Goal: Transaction & Acquisition: Purchase product/service

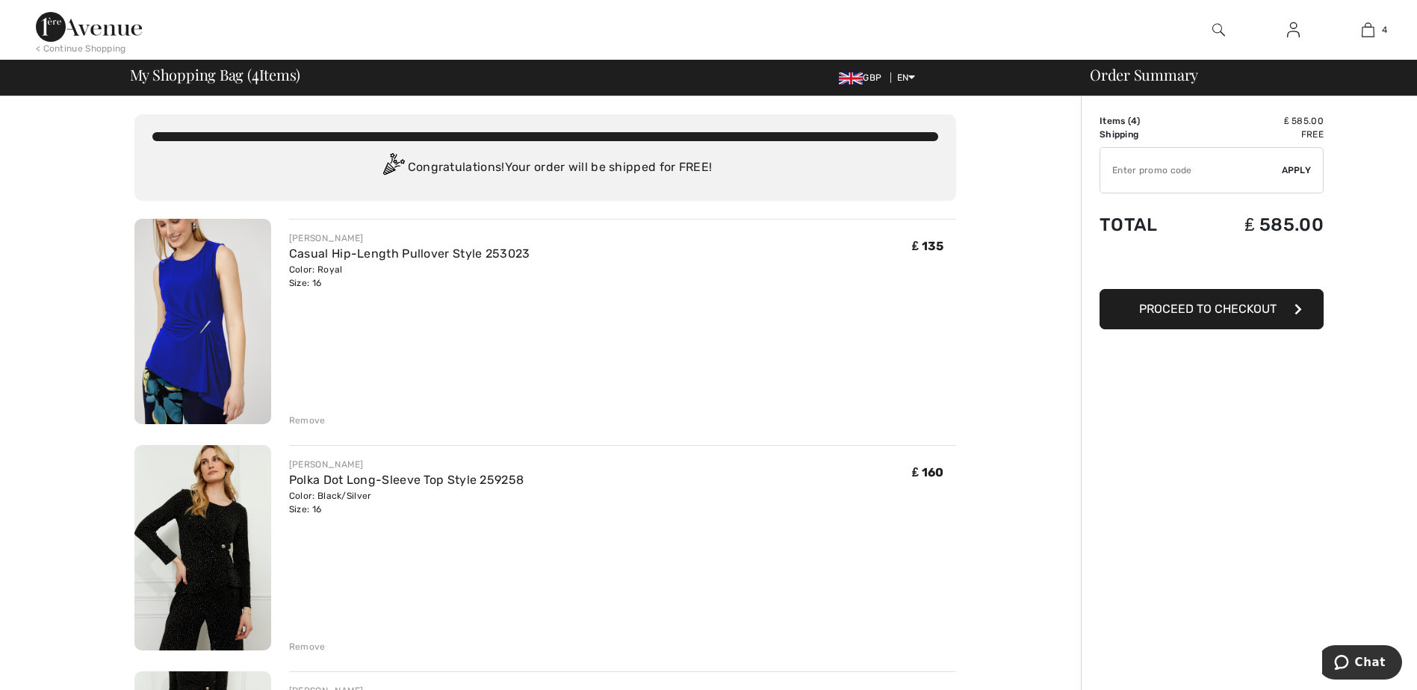
click at [308, 421] on div "Remove" at bounding box center [307, 420] width 37 height 13
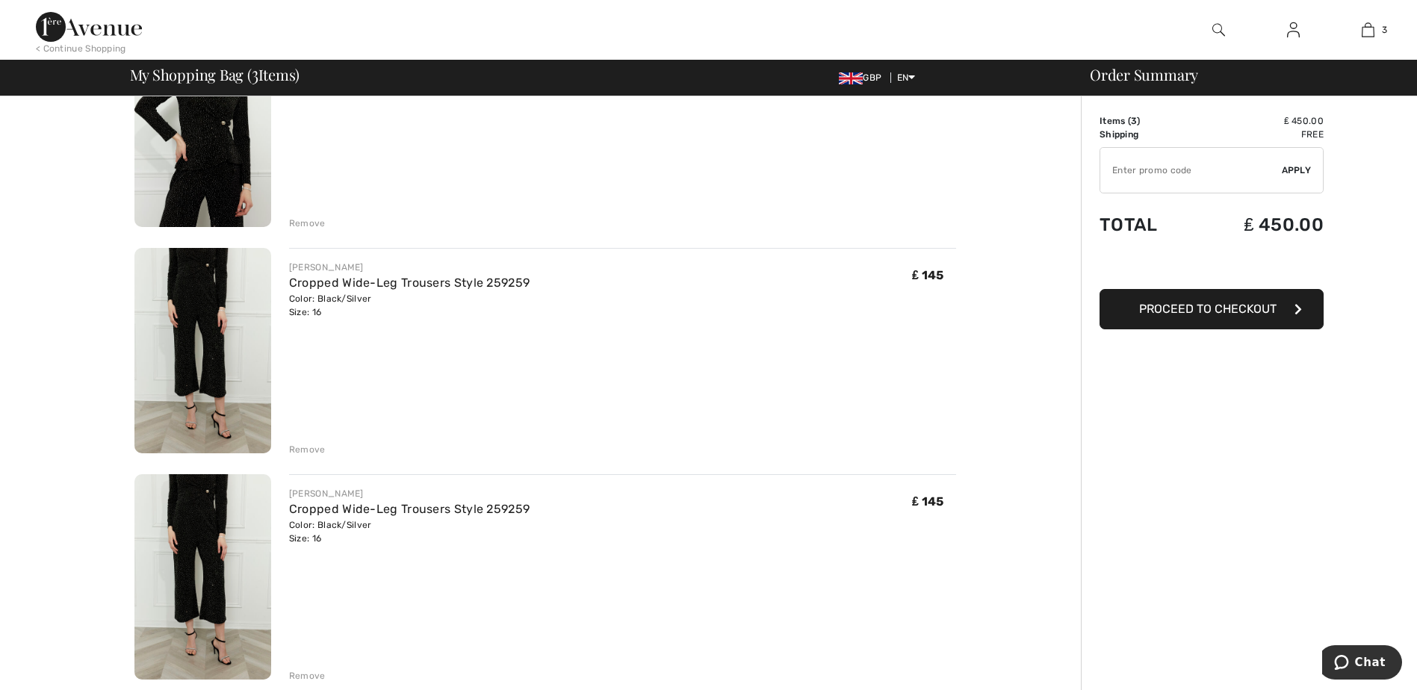
scroll to position [224, 0]
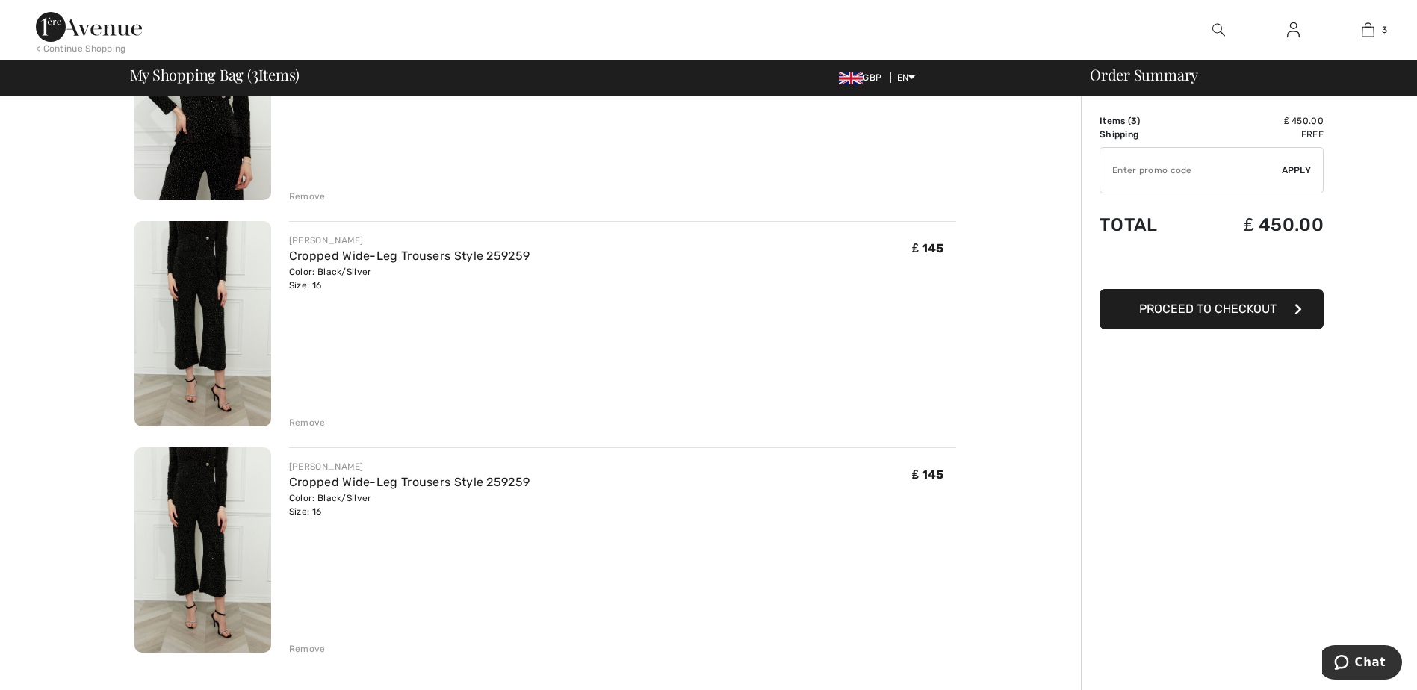
click at [299, 647] on div "Remove" at bounding box center [307, 648] width 37 height 13
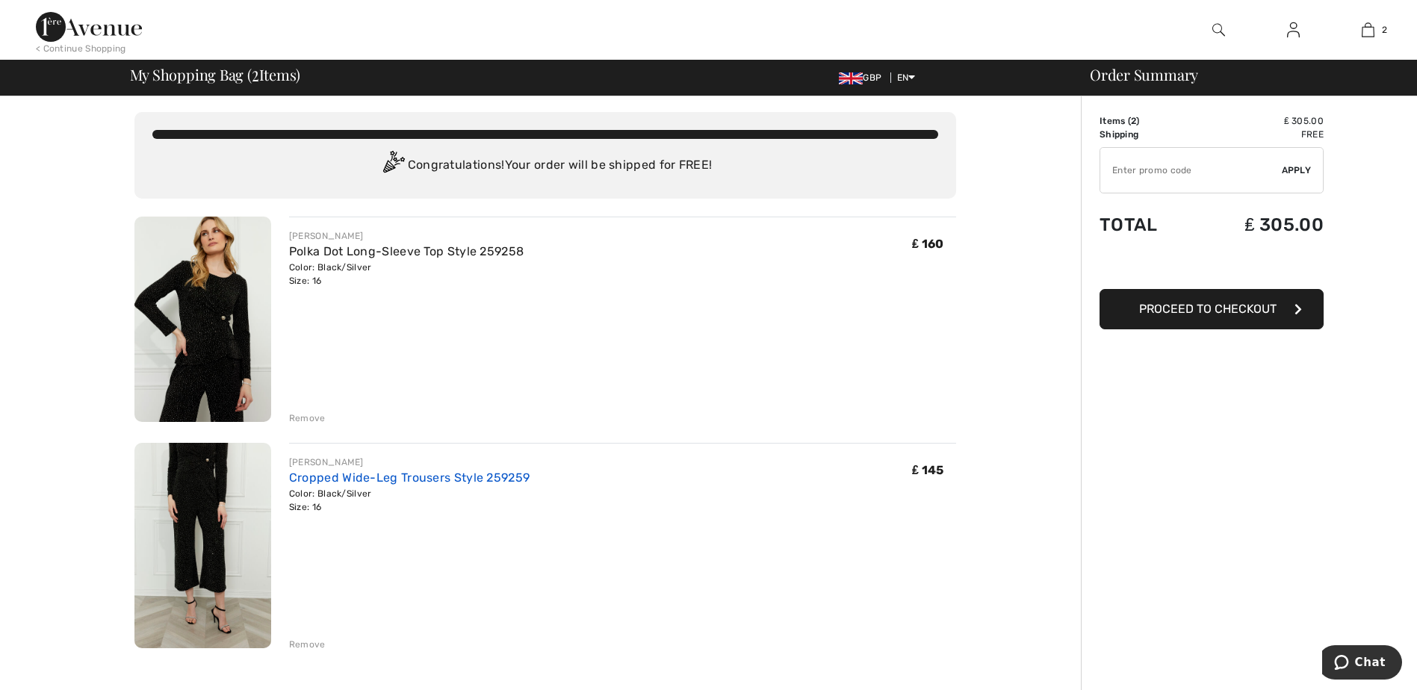
scroll to position [0, 0]
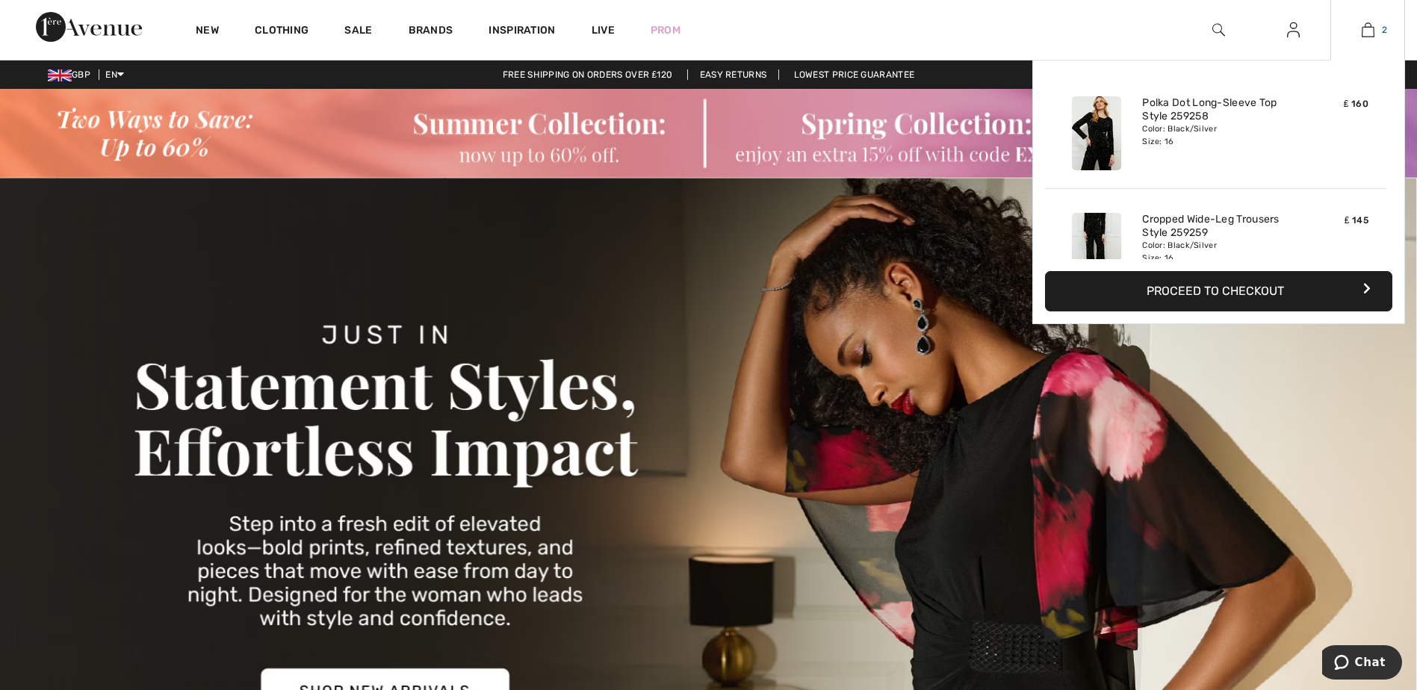
click at [1385, 34] on span "2" at bounding box center [1384, 29] width 5 height 13
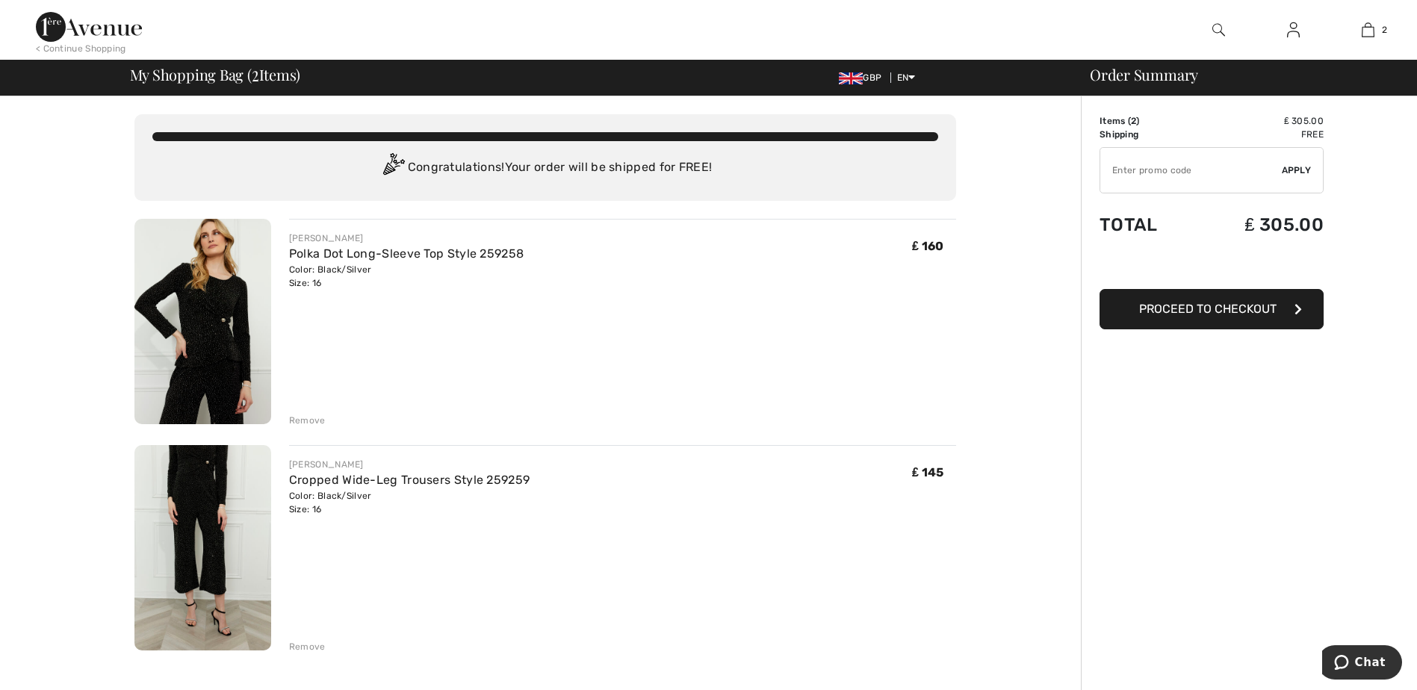
click at [1163, 173] on input "TEXT" at bounding box center [1191, 170] width 182 height 45
type input "EXTRA15"
click at [1303, 166] on span "Apply" at bounding box center [1297, 170] width 30 height 13
click at [1294, 170] on span "Remove" at bounding box center [1292, 170] width 37 height 13
click at [230, 359] on img at bounding box center [202, 321] width 137 height 205
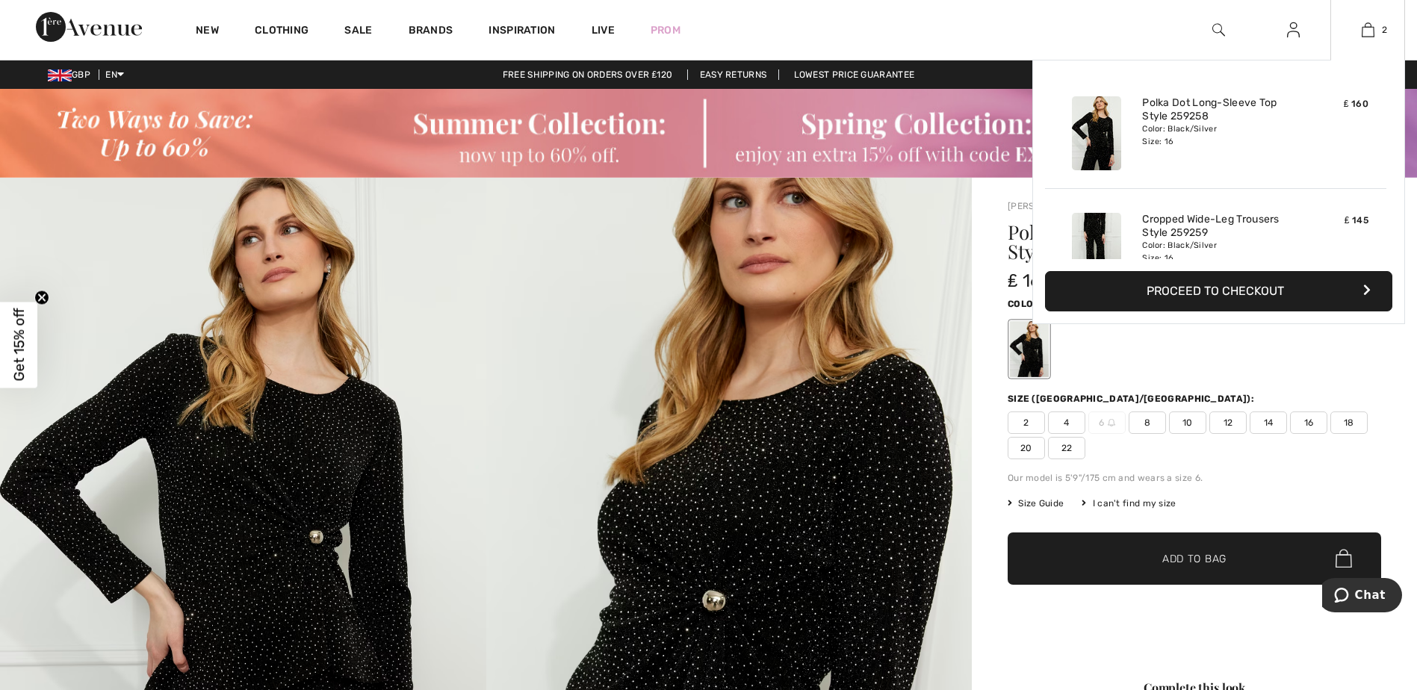
click at [1278, 293] on button "Proceed to Checkout" at bounding box center [1218, 291] width 347 height 40
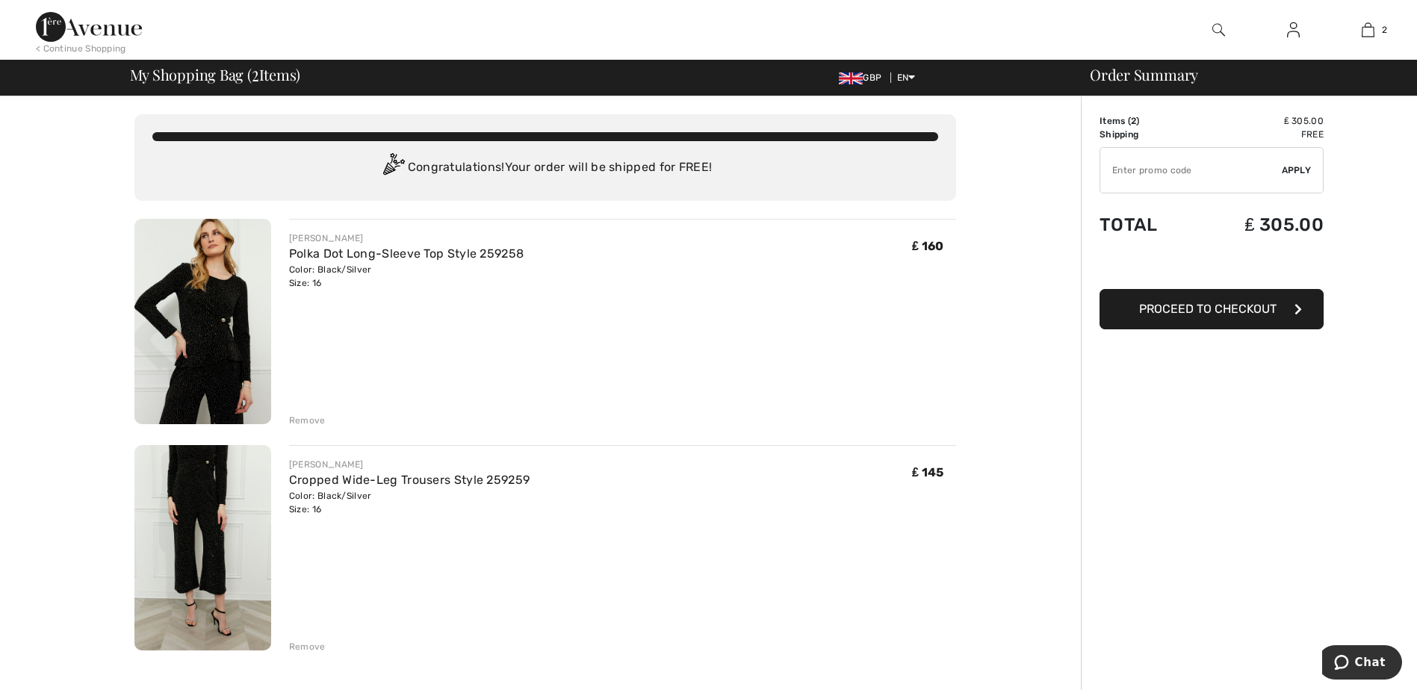
click at [1295, 37] on img at bounding box center [1293, 30] width 13 height 18
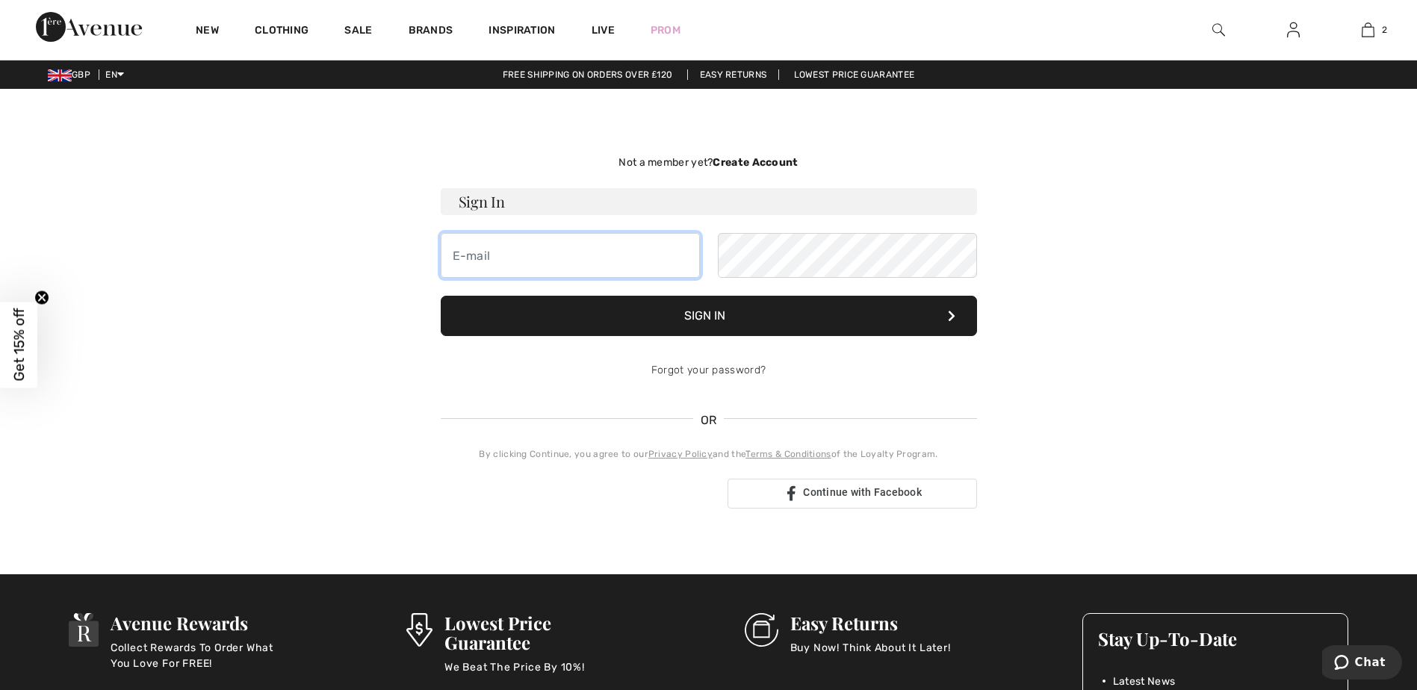
type input "[EMAIL_ADDRESS][DOMAIN_NAME]"
click at [724, 312] on button "Sign In" at bounding box center [709, 316] width 536 height 40
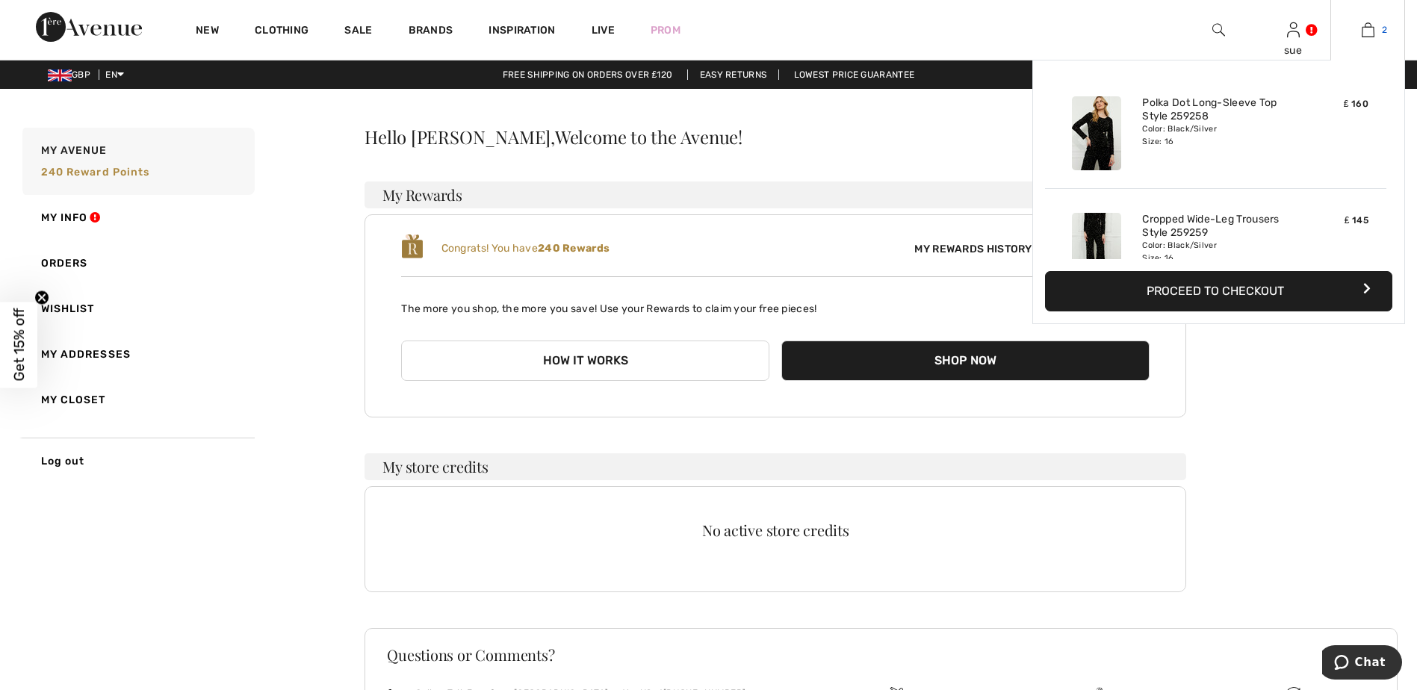
click at [1372, 33] on img at bounding box center [1368, 30] width 13 height 18
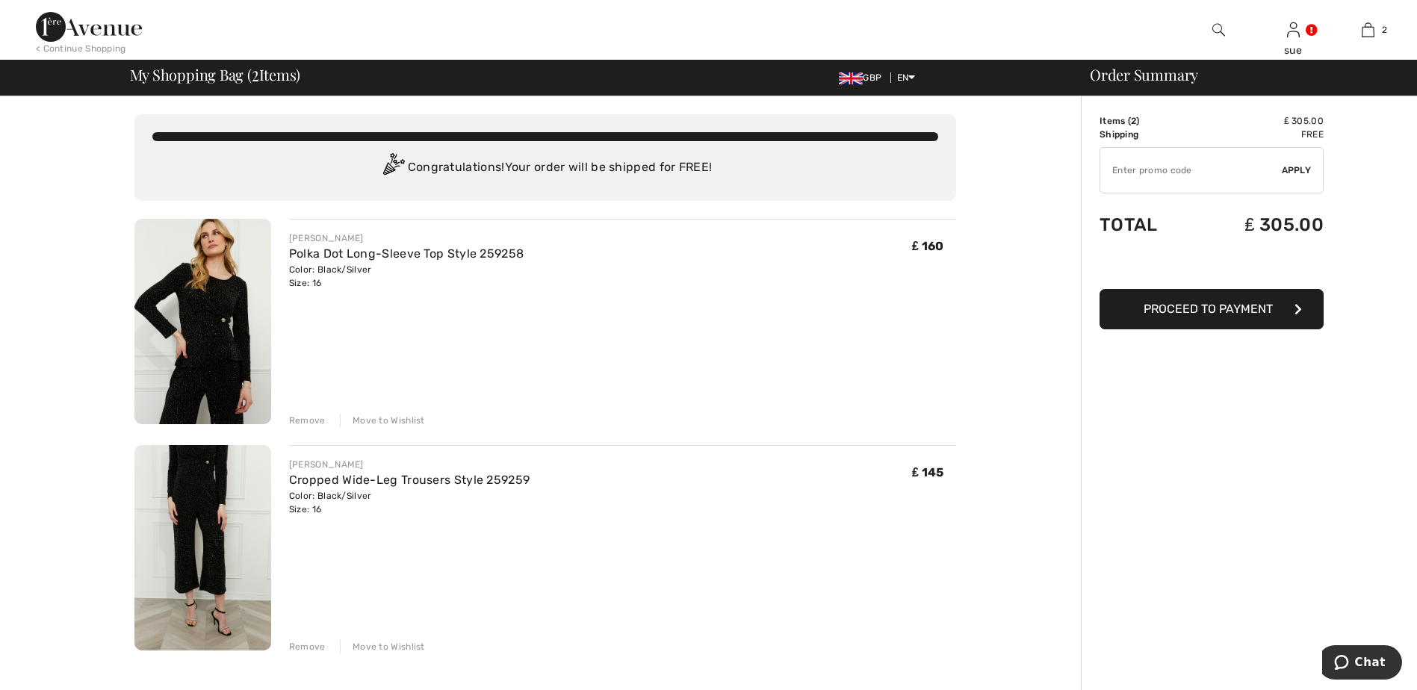
click at [1207, 310] on span "Proceed to Payment" at bounding box center [1208, 309] width 129 height 14
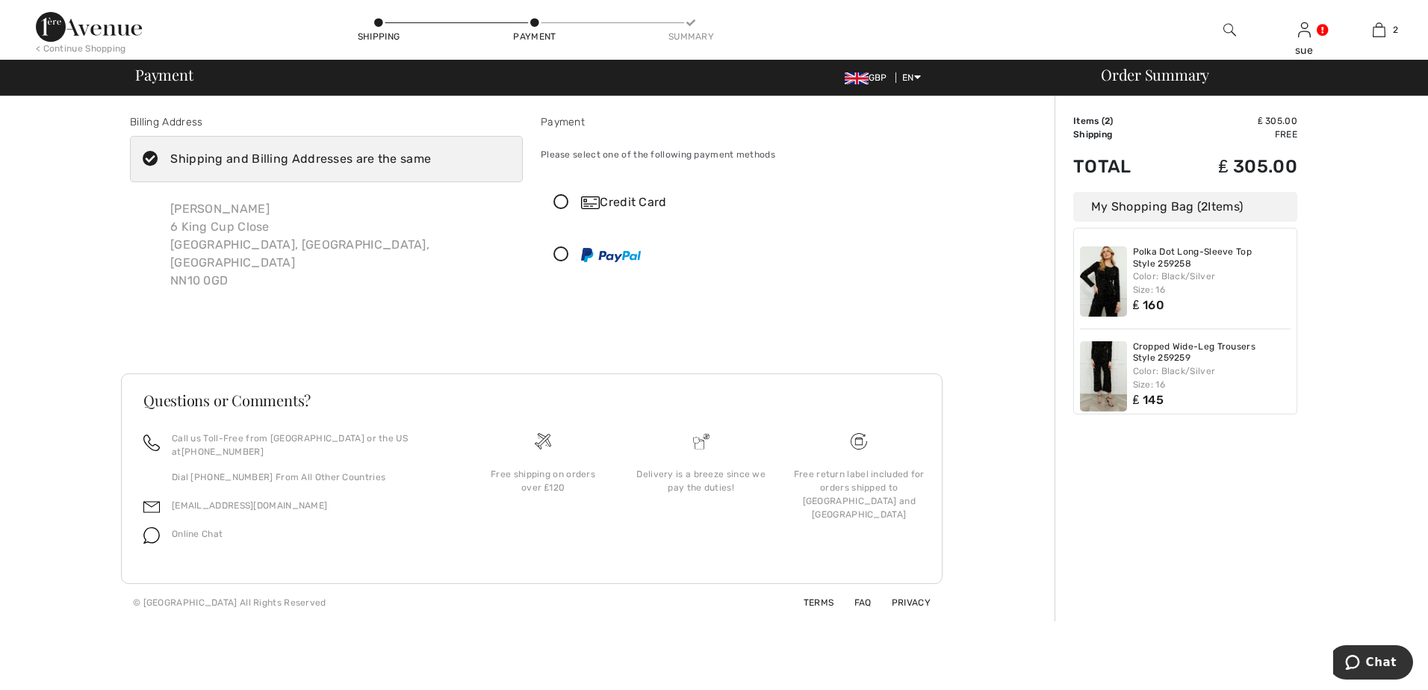
click at [563, 202] on icon at bounding box center [562, 203] width 40 height 16
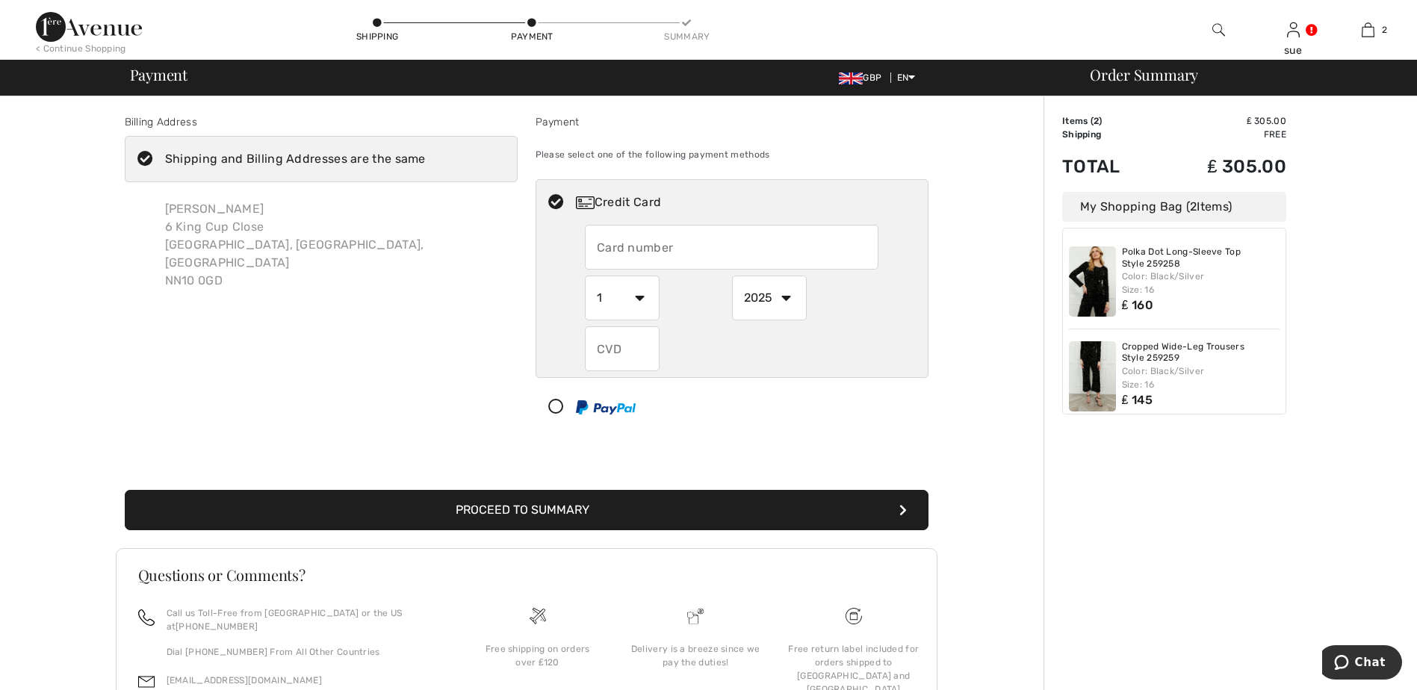
click at [644, 298] on select "1 2 3 4 5 6 7 8 9 10 11 12" at bounding box center [622, 298] width 75 height 45
select select "11"
click at [585, 276] on select "1 2 3 4 5 6 7 8 9 10 11 12" at bounding box center [622, 298] width 75 height 45
click at [784, 296] on select "2025 2026 2027 2028 2029 2030 2031 2032 2033 2034 2035" at bounding box center [769, 298] width 75 height 45
select select "2028"
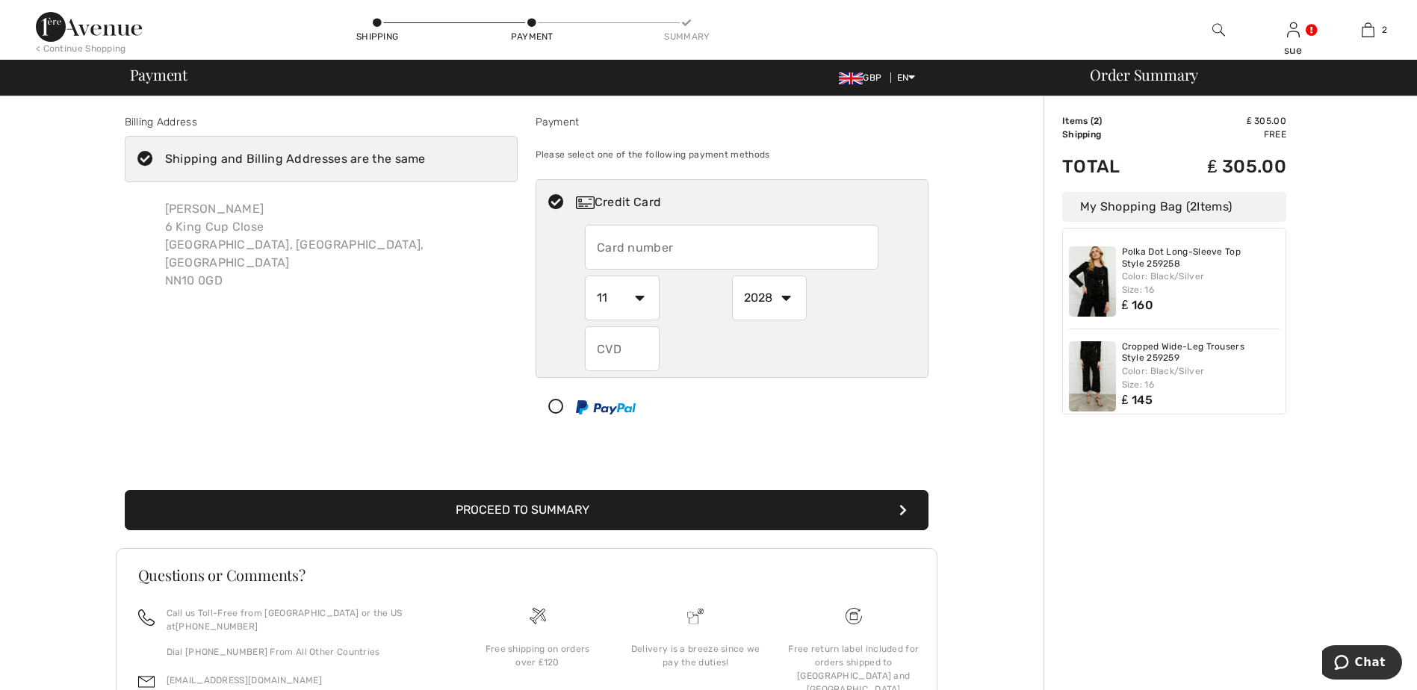
click at [732, 276] on select "2025 2026 2027 2028 2029 2030 2031 2032 2033 2034 2035" at bounding box center [769, 298] width 75 height 45
click at [634, 346] on input "text" at bounding box center [622, 348] width 75 height 45
type input "938"
drag, startPoint x: 531, startPoint y: 505, endPoint x: 711, endPoint y: 497, distance: 180.2
click at [711, 497] on button "Proceed to Summary" at bounding box center [527, 510] width 804 height 40
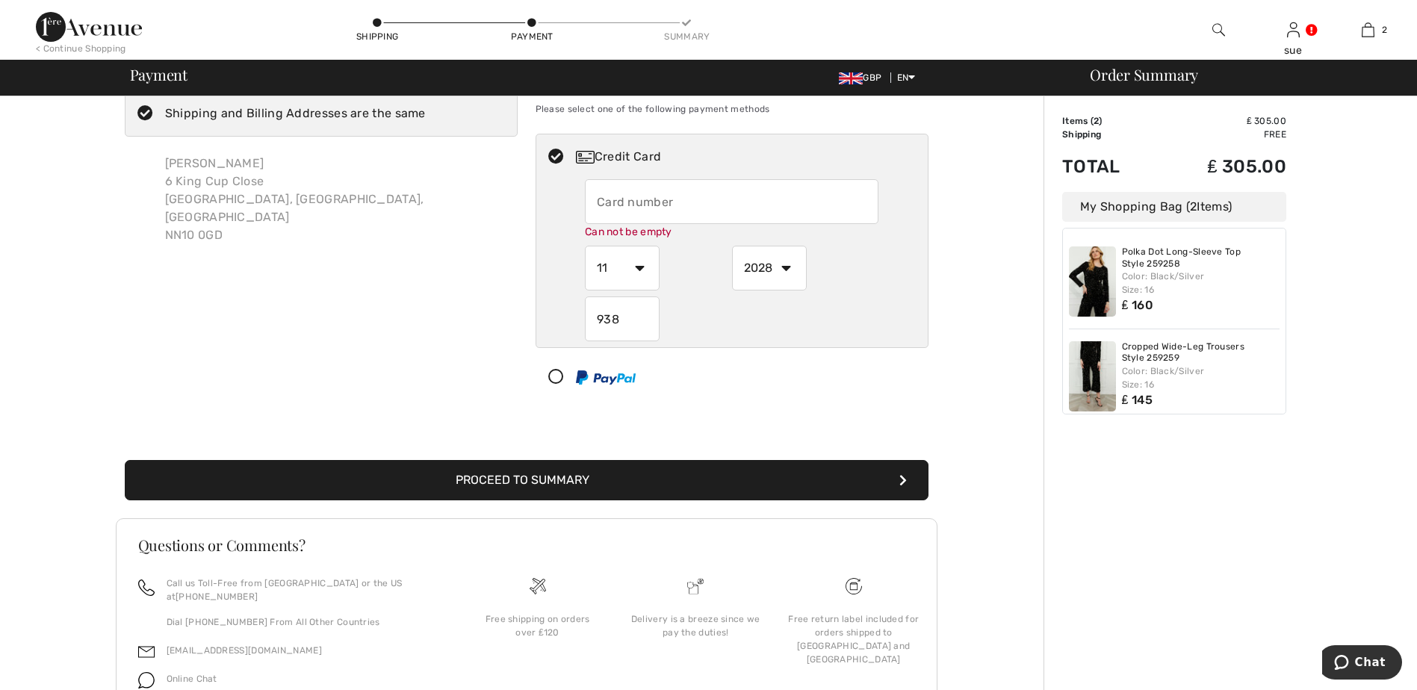
scroll to position [105, 0]
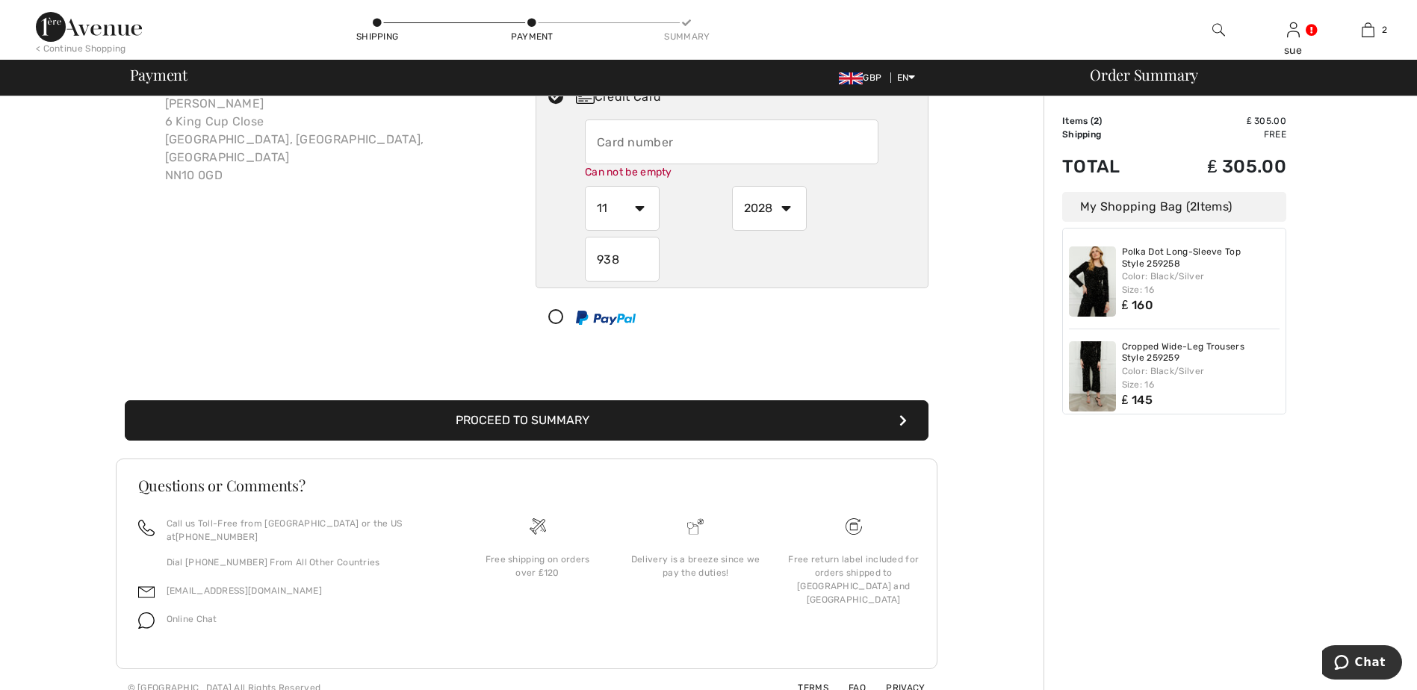
click at [667, 151] on input "text" at bounding box center [732, 142] width 294 height 45
type input "4775977819547591"
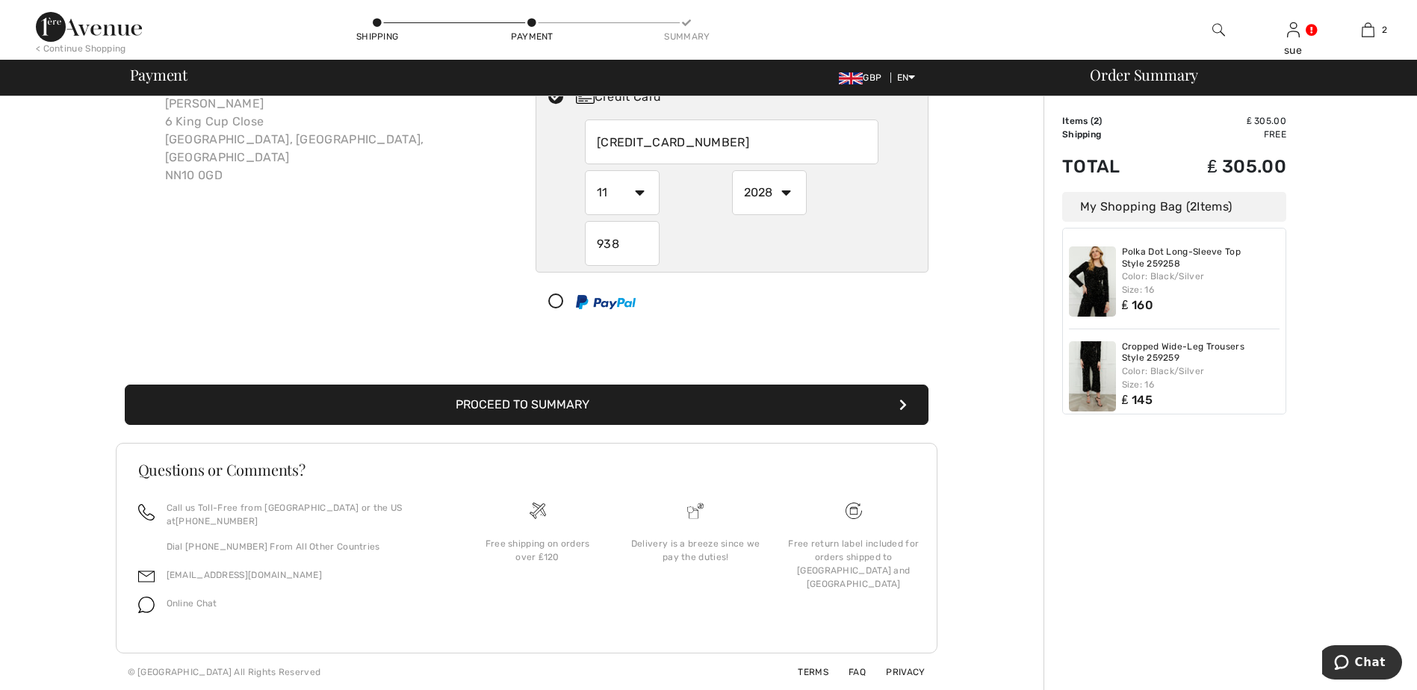
scroll to position [93, 0]
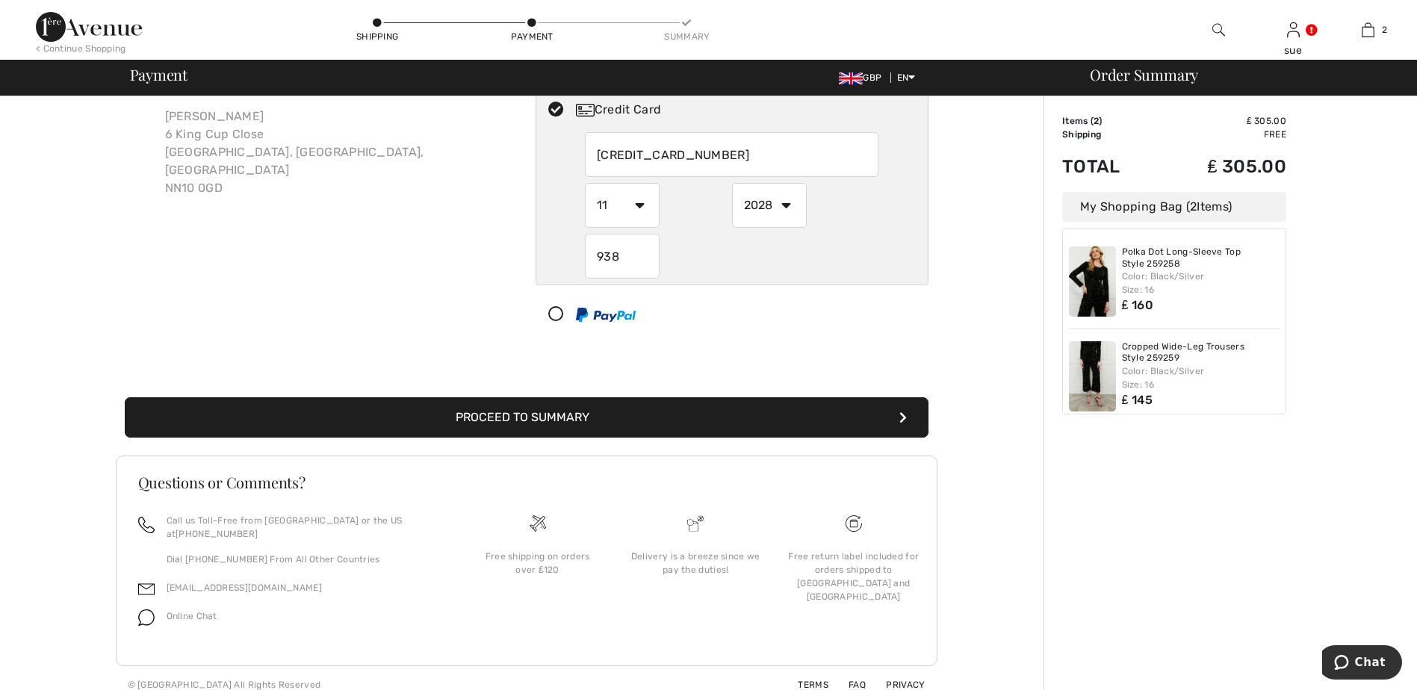
click at [586, 420] on button "Proceed to Summary" at bounding box center [527, 417] width 804 height 40
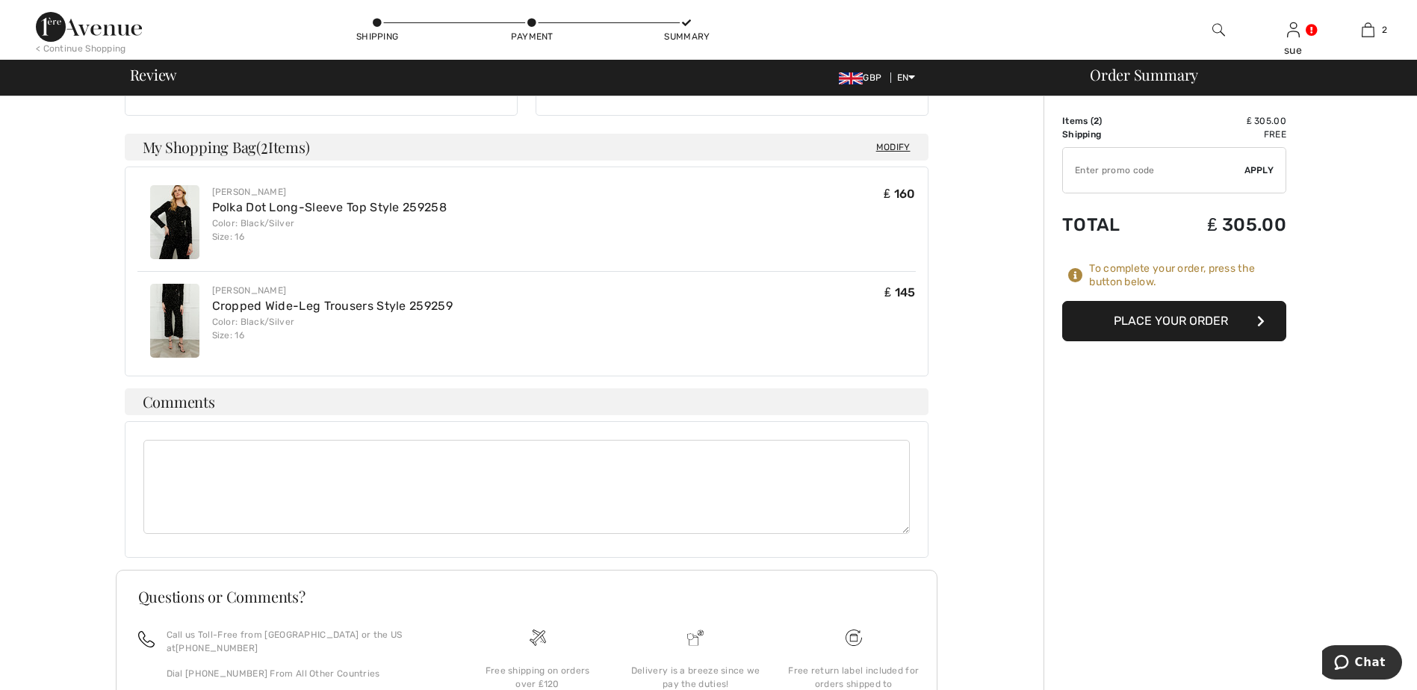
scroll to position [299, 0]
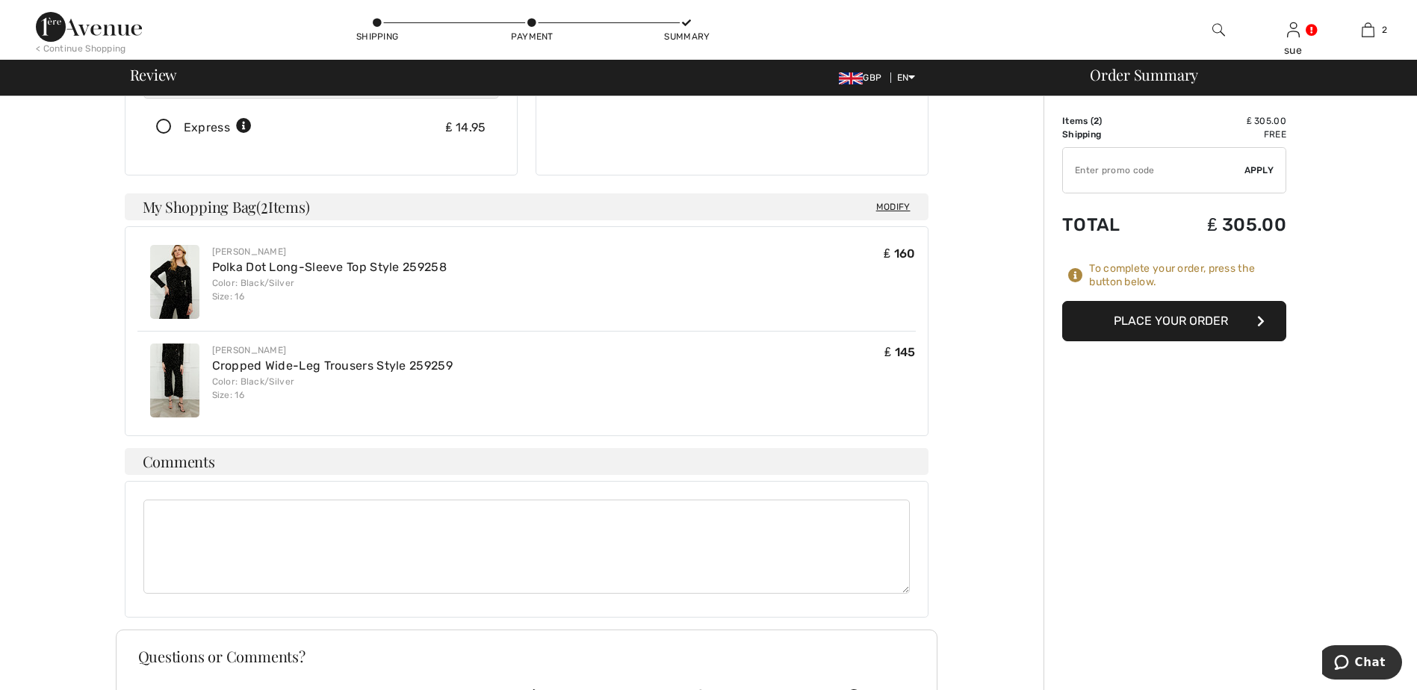
click at [1177, 320] on button "Place Your Order" at bounding box center [1174, 321] width 224 height 40
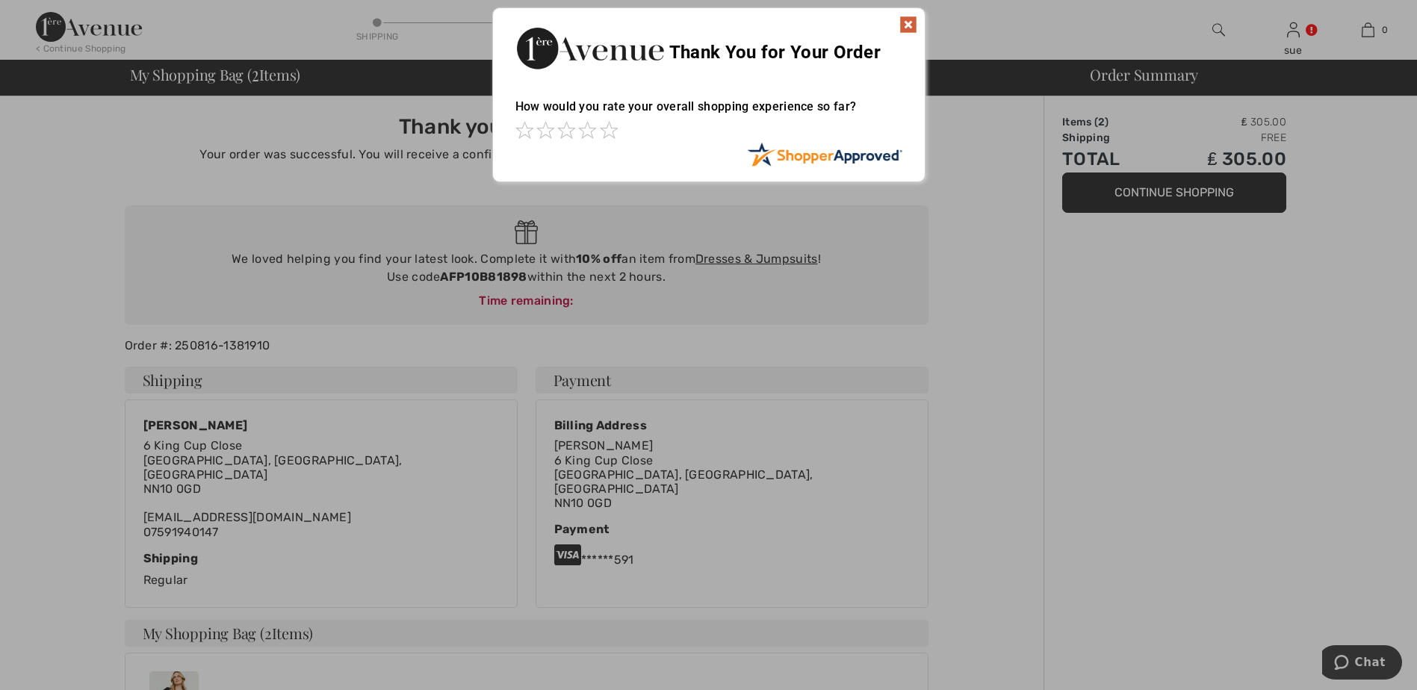
click at [909, 25] on img at bounding box center [908, 25] width 18 height 18
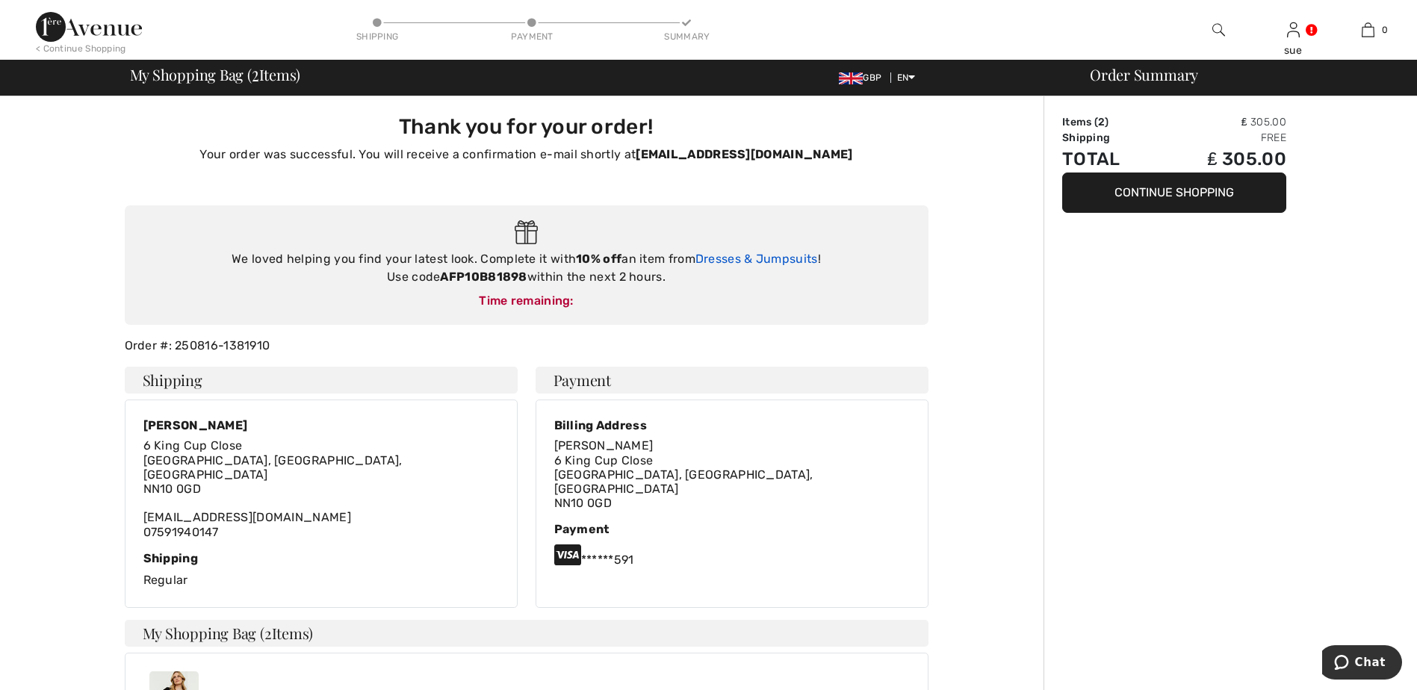
click at [738, 259] on link "Dresses & Jumpsuits" at bounding box center [757, 259] width 123 height 14
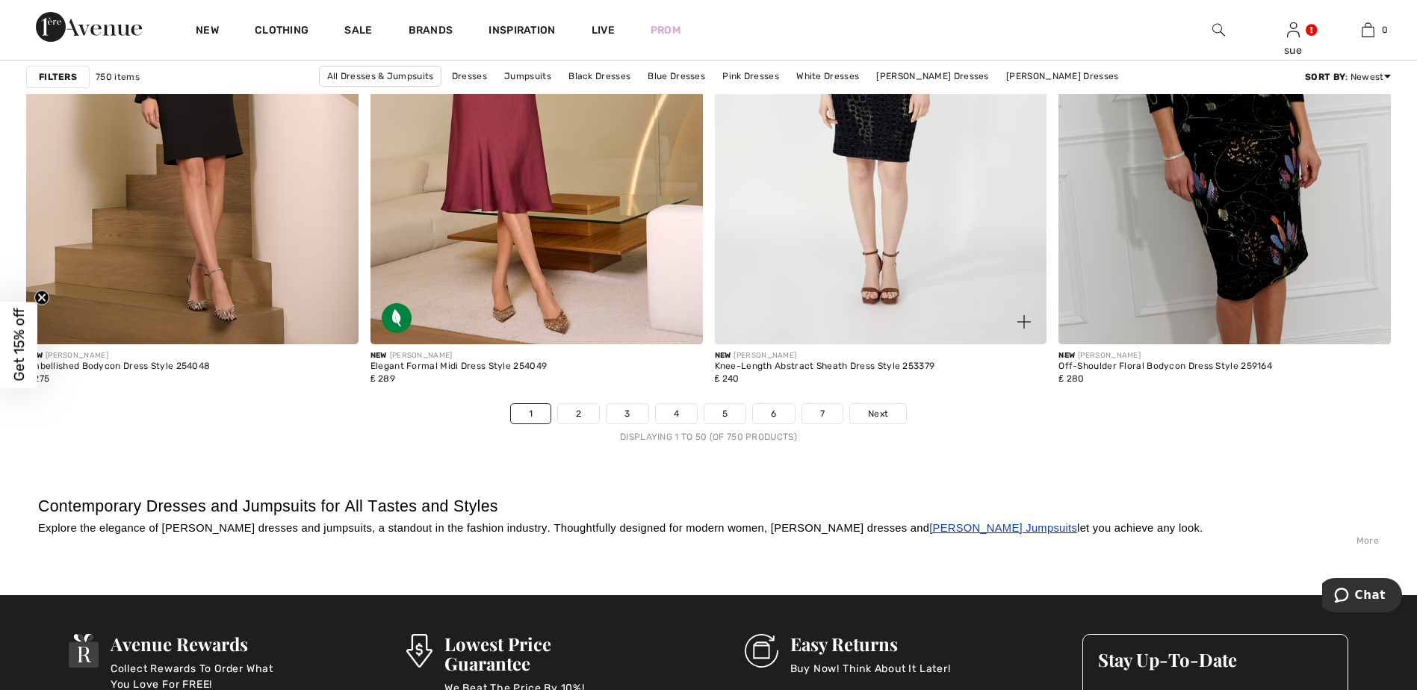
scroll to position [8591, 0]
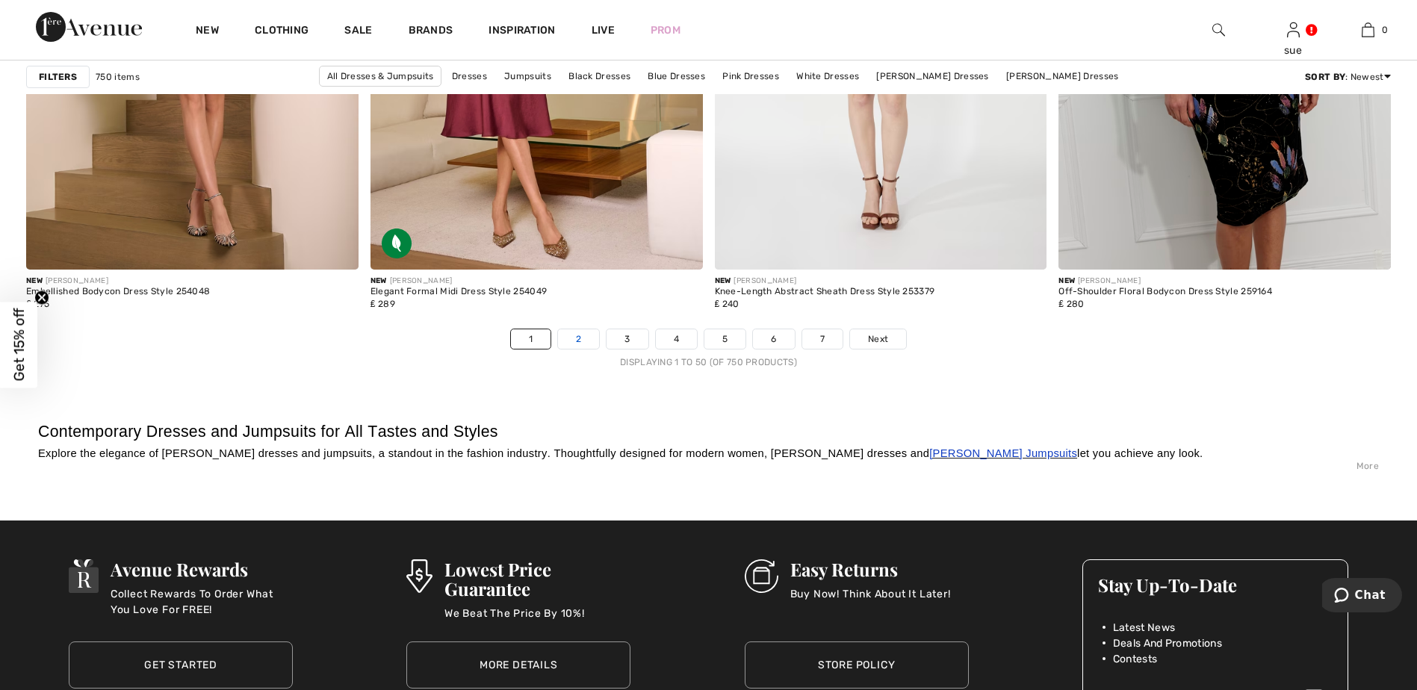
click at [590, 336] on link "2" at bounding box center [578, 338] width 41 height 19
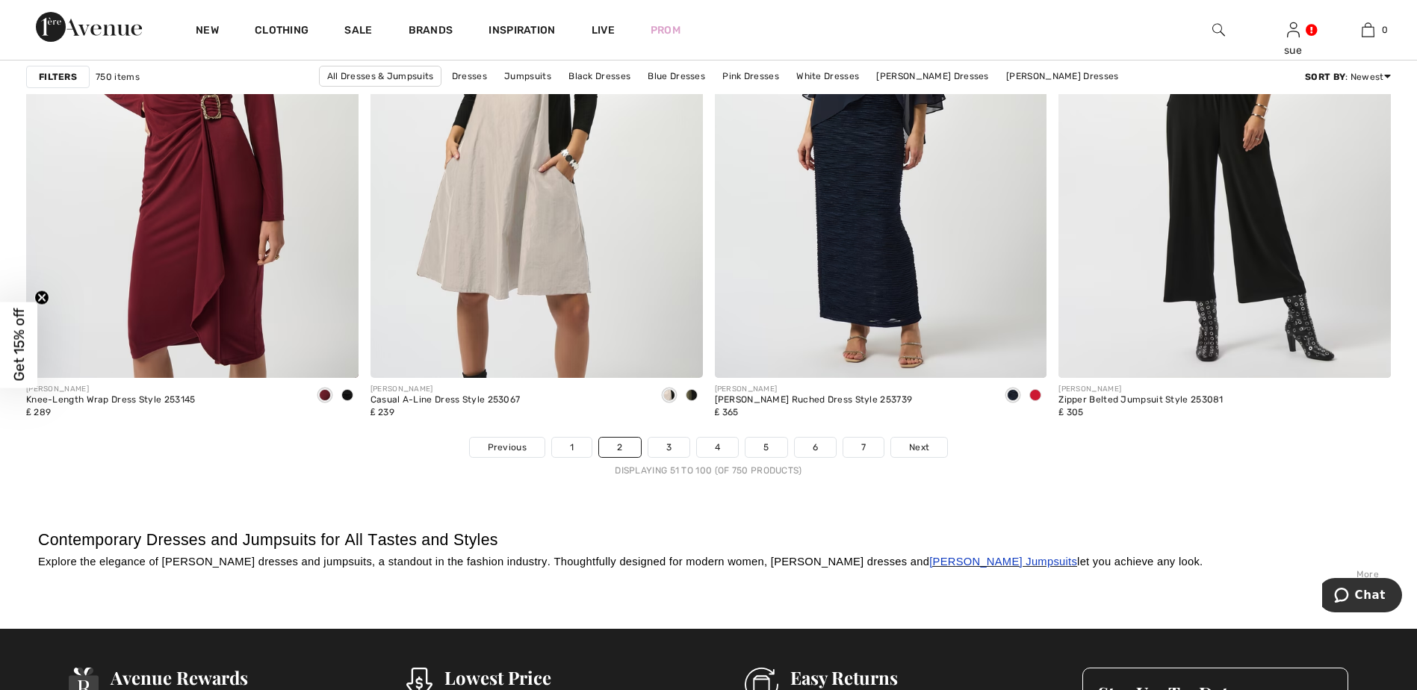
scroll to position [8517, 0]
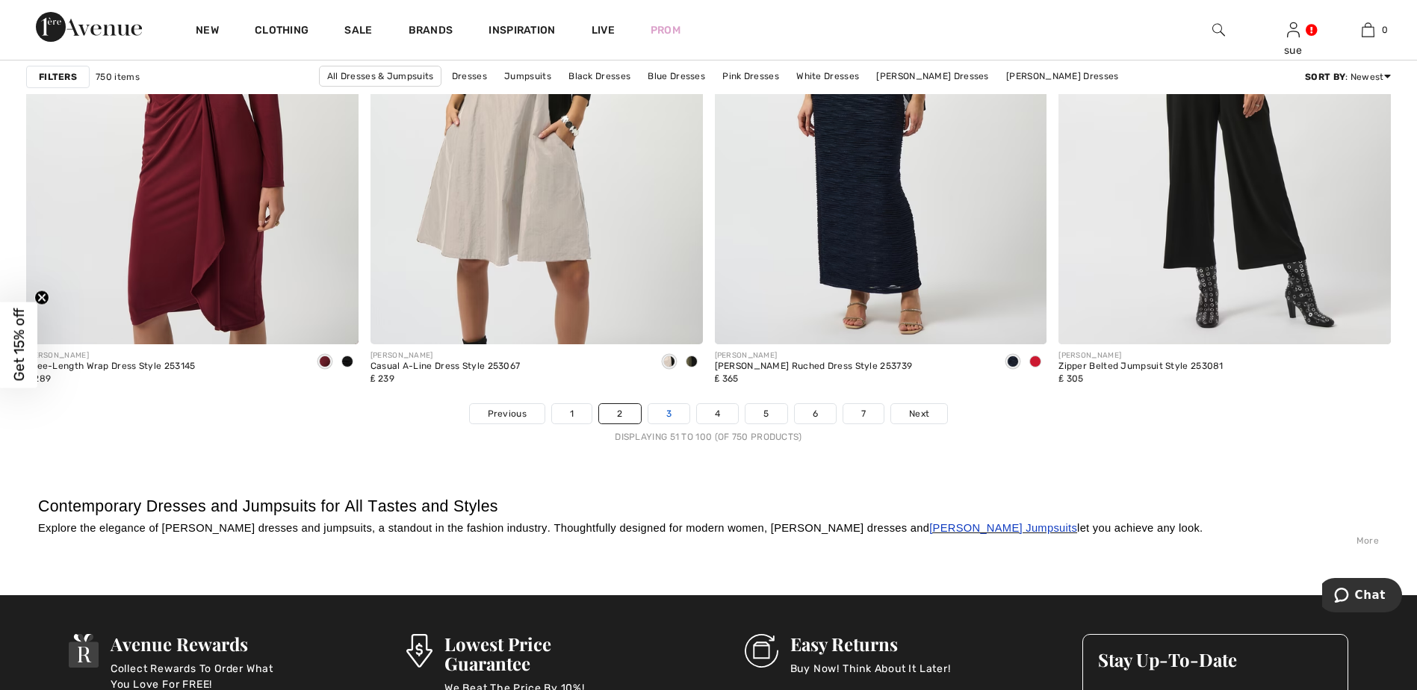
click at [655, 410] on link "3" at bounding box center [668, 413] width 41 height 19
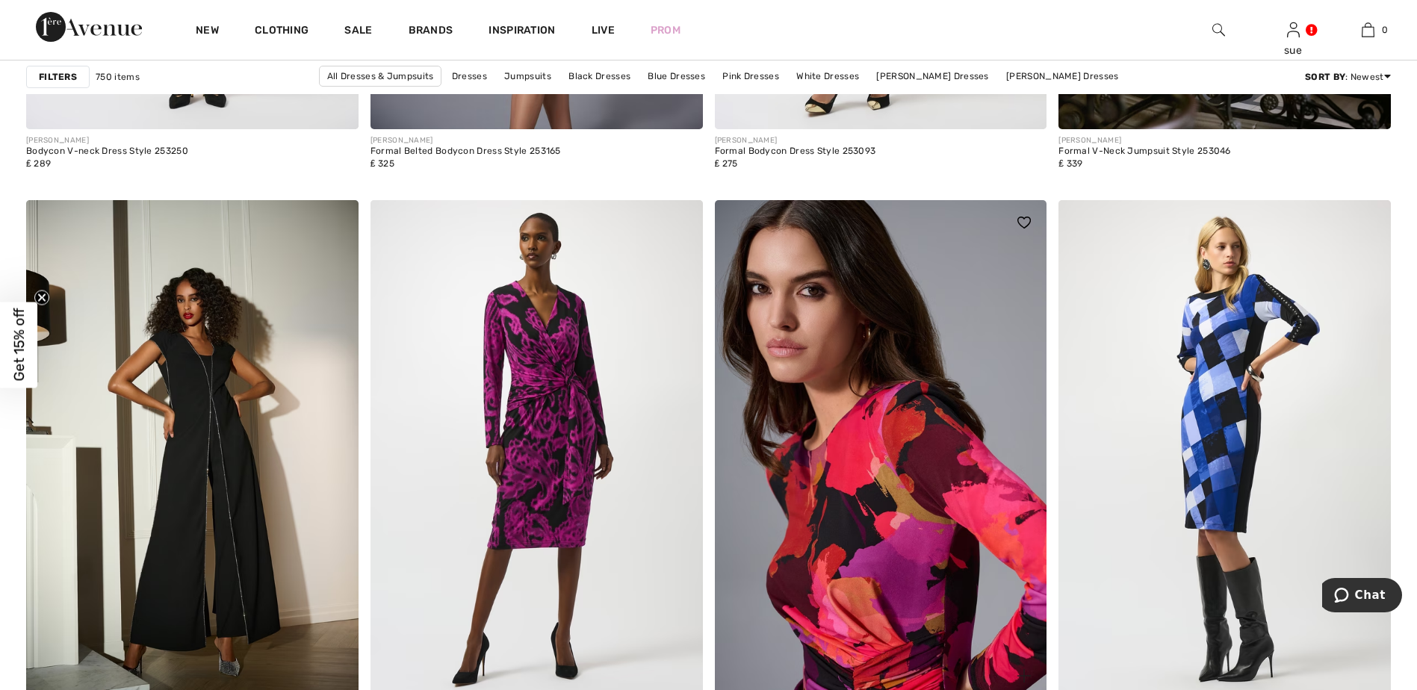
scroll to position [3810, 0]
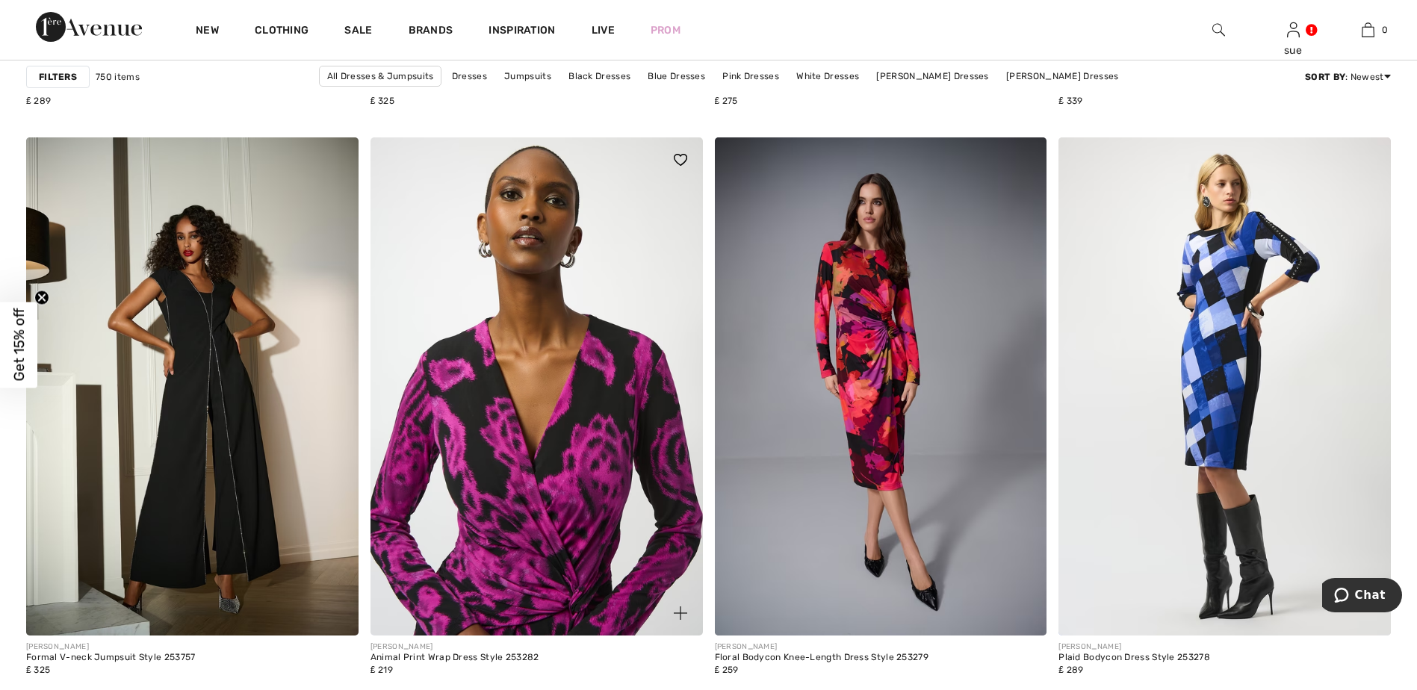
click at [539, 542] on img at bounding box center [537, 386] width 332 height 498
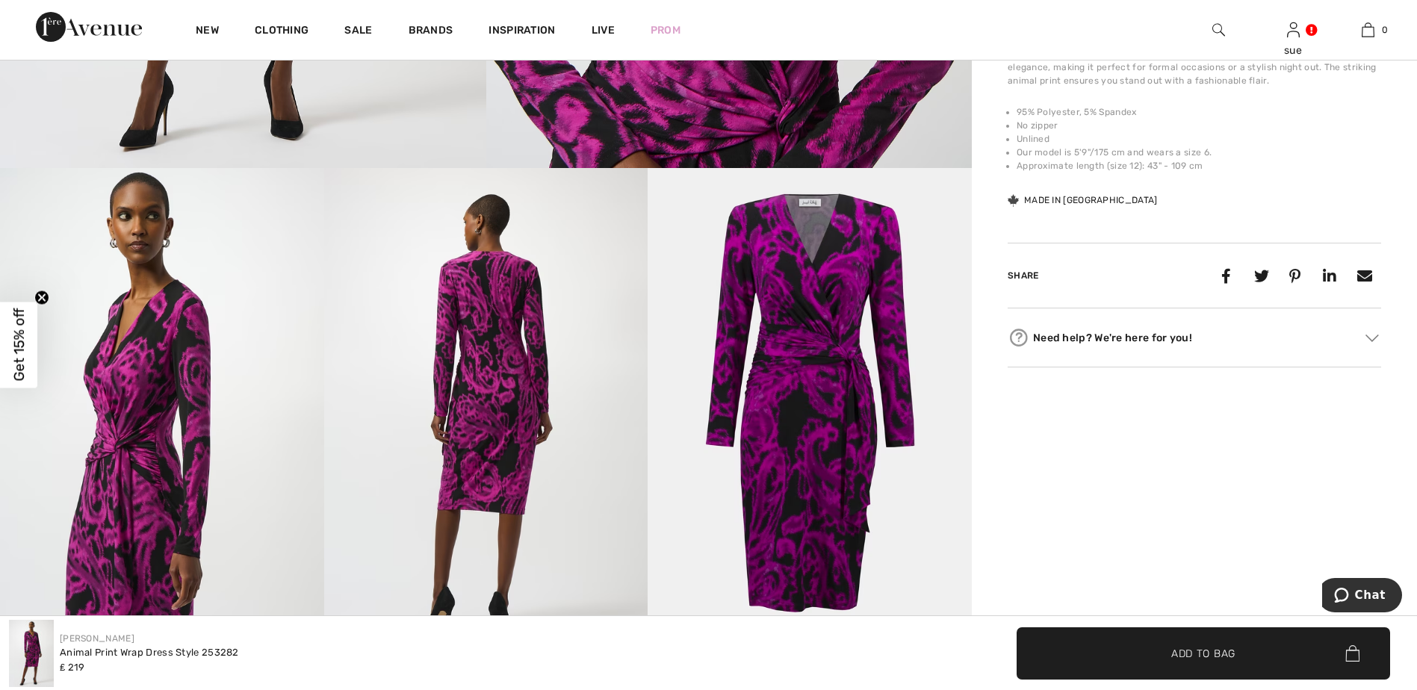
scroll to position [747, 0]
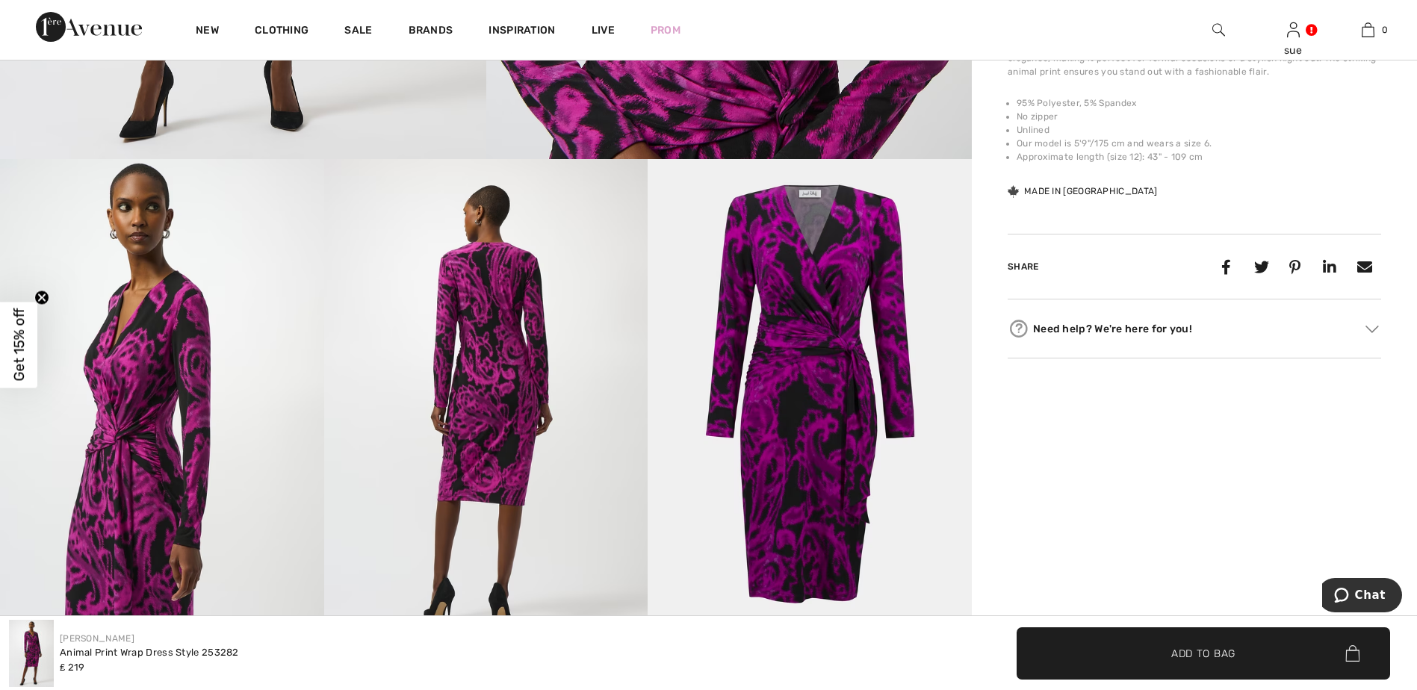
click at [517, 394] on img at bounding box center [486, 402] width 324 height 486
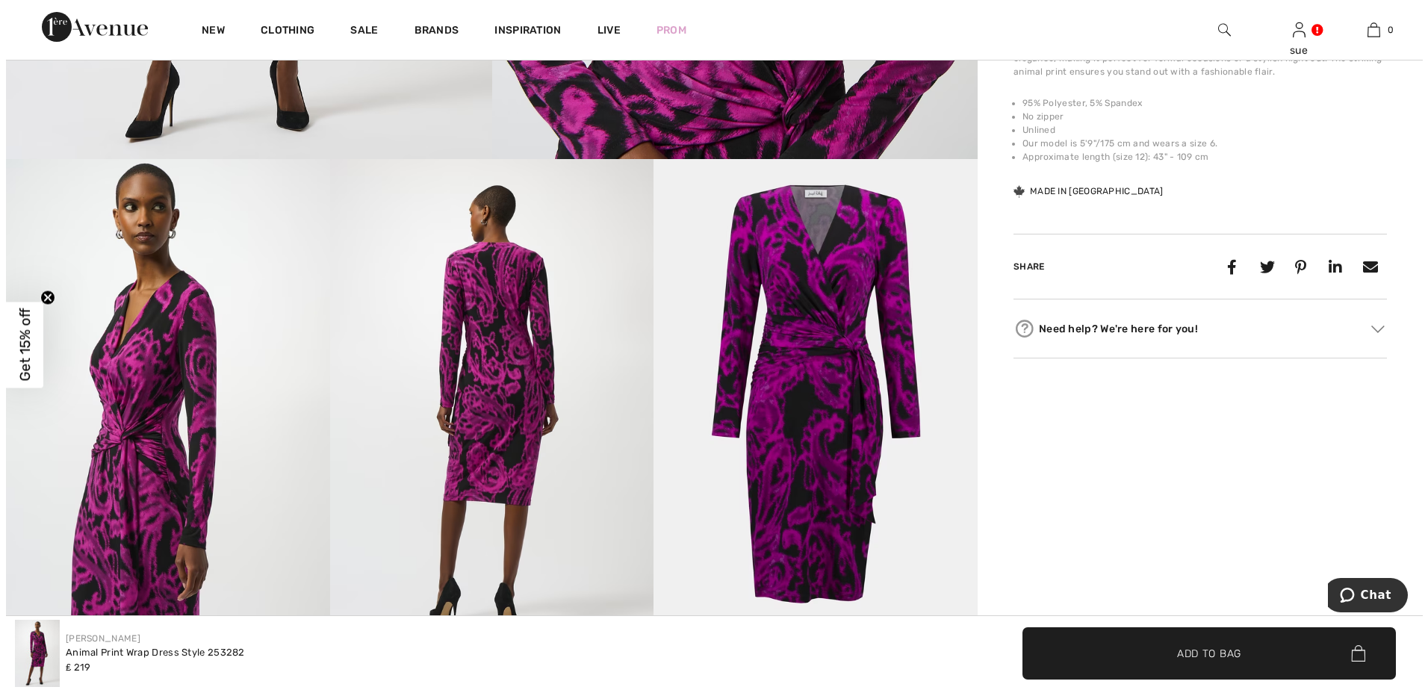
scroll to position [748, 0]
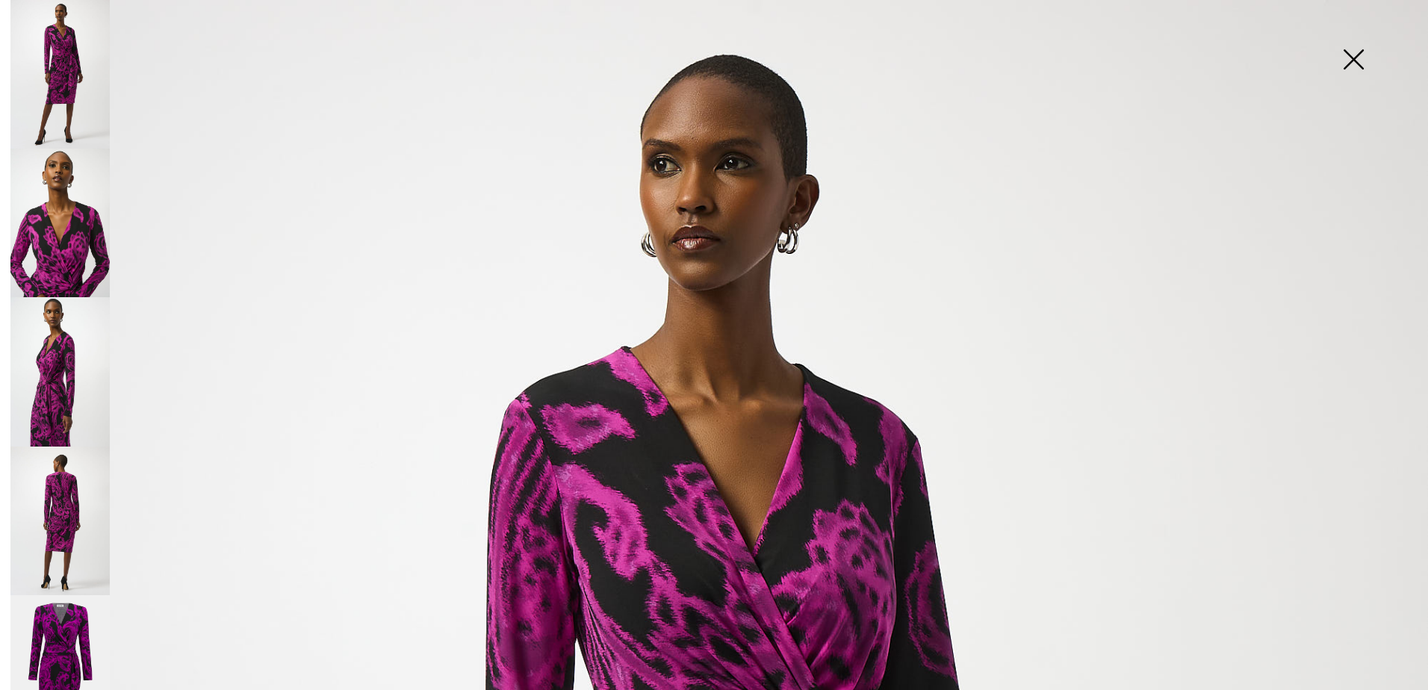
click at [73, 489] on img at bounding box center [59, 521] width 99 height 149
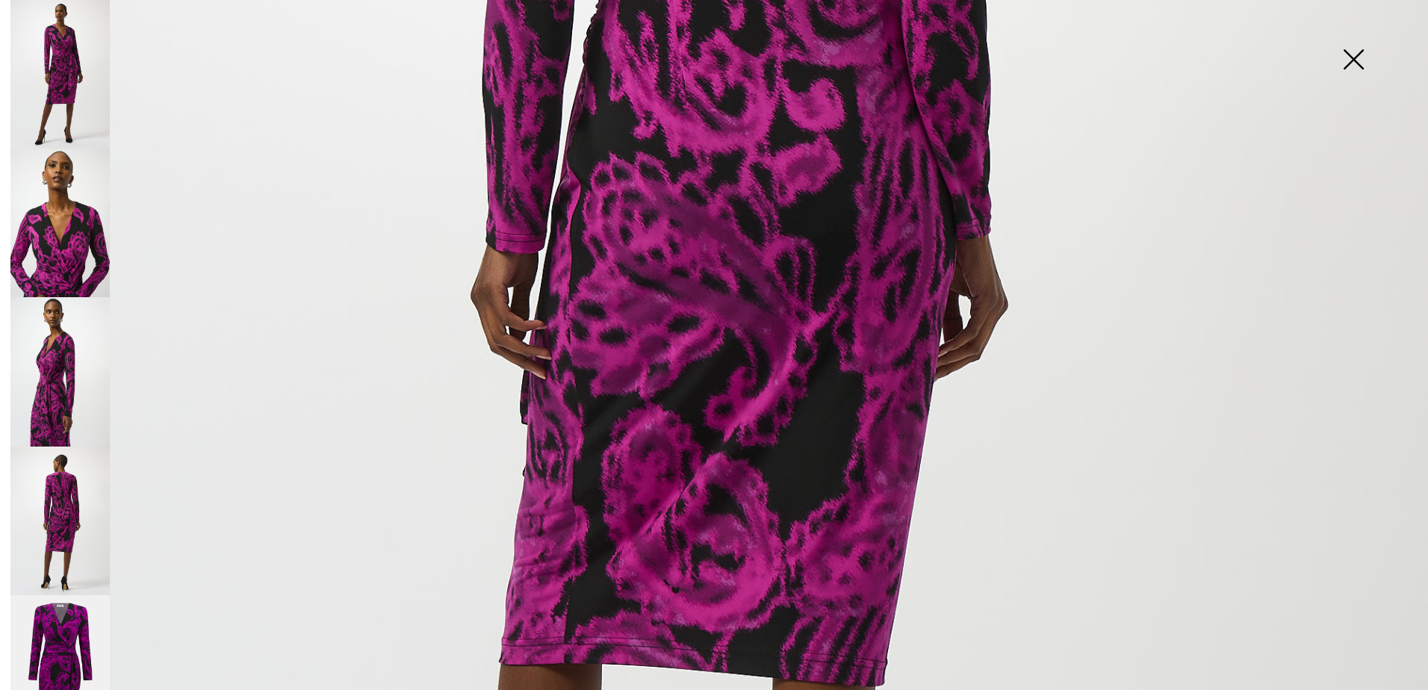
scroll to position [896, 0]
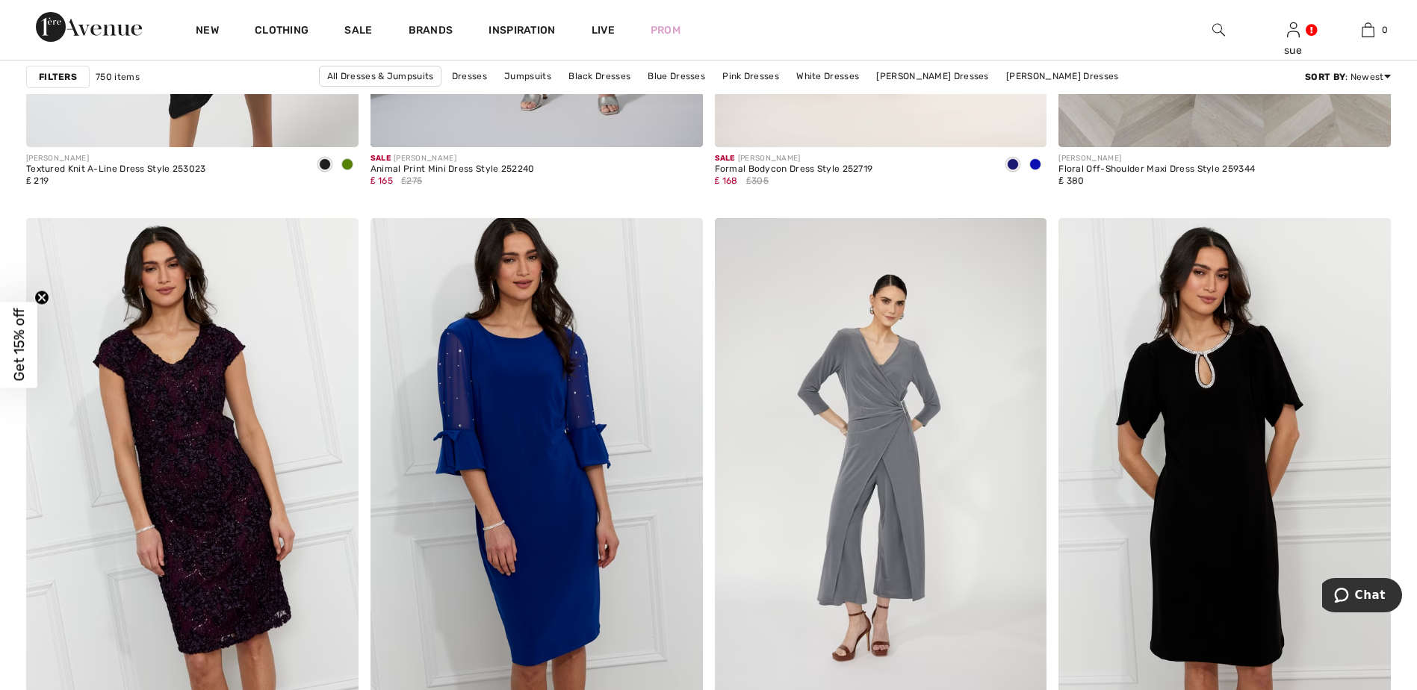
scroll to position [8218, 0]
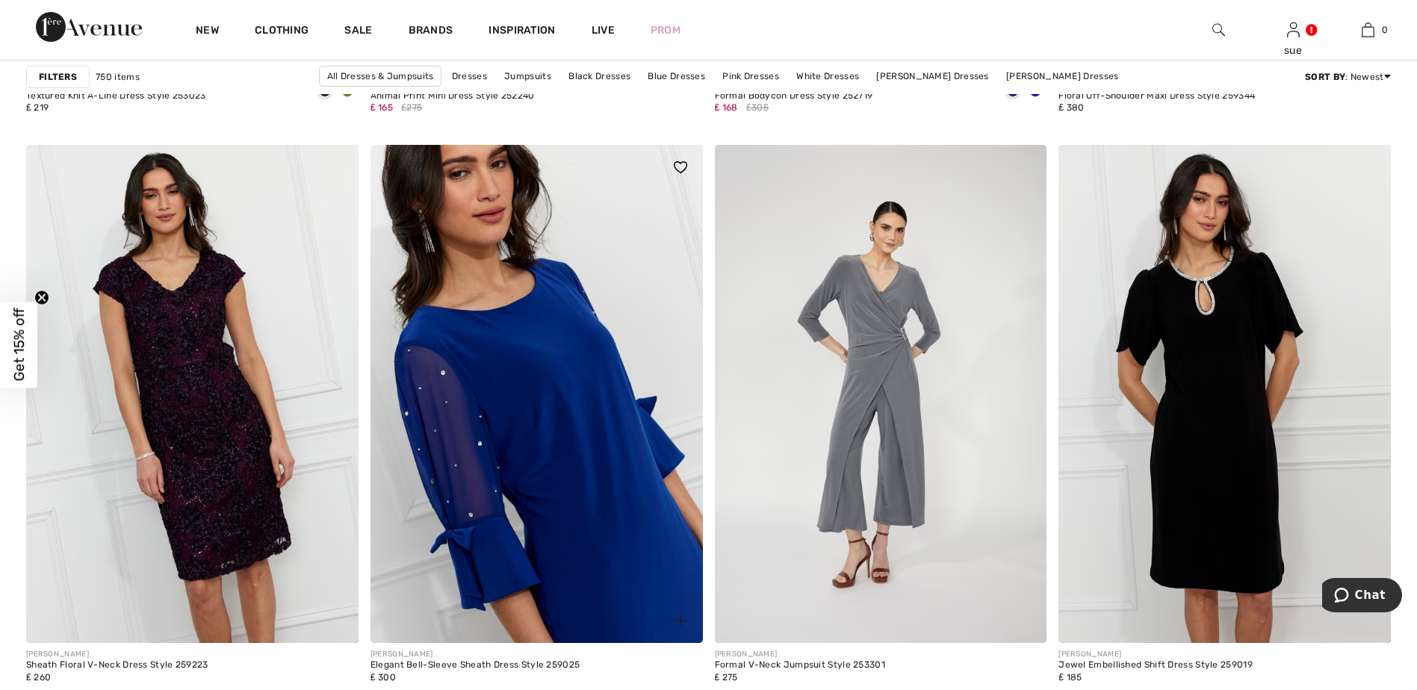
click at [631, 572] on img at bounding box center [537, 394] width 332 height 498
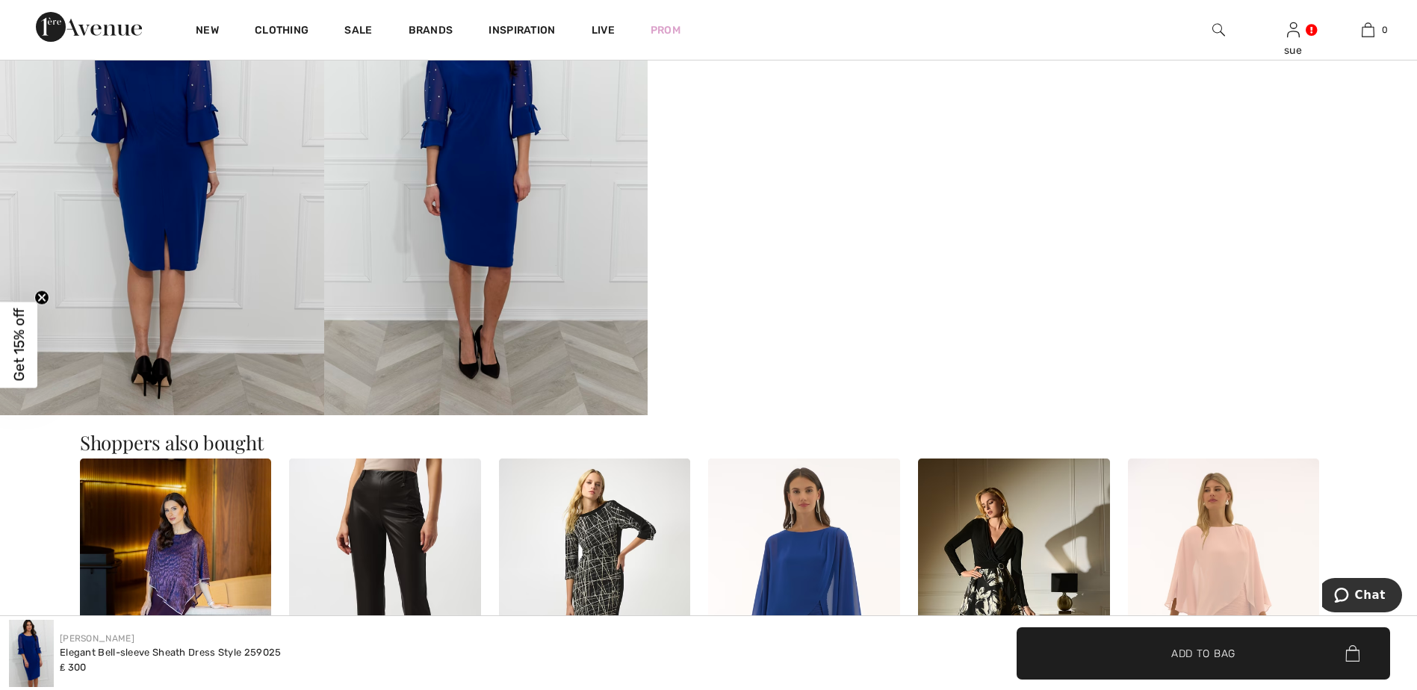
scroll to position [971, 0]
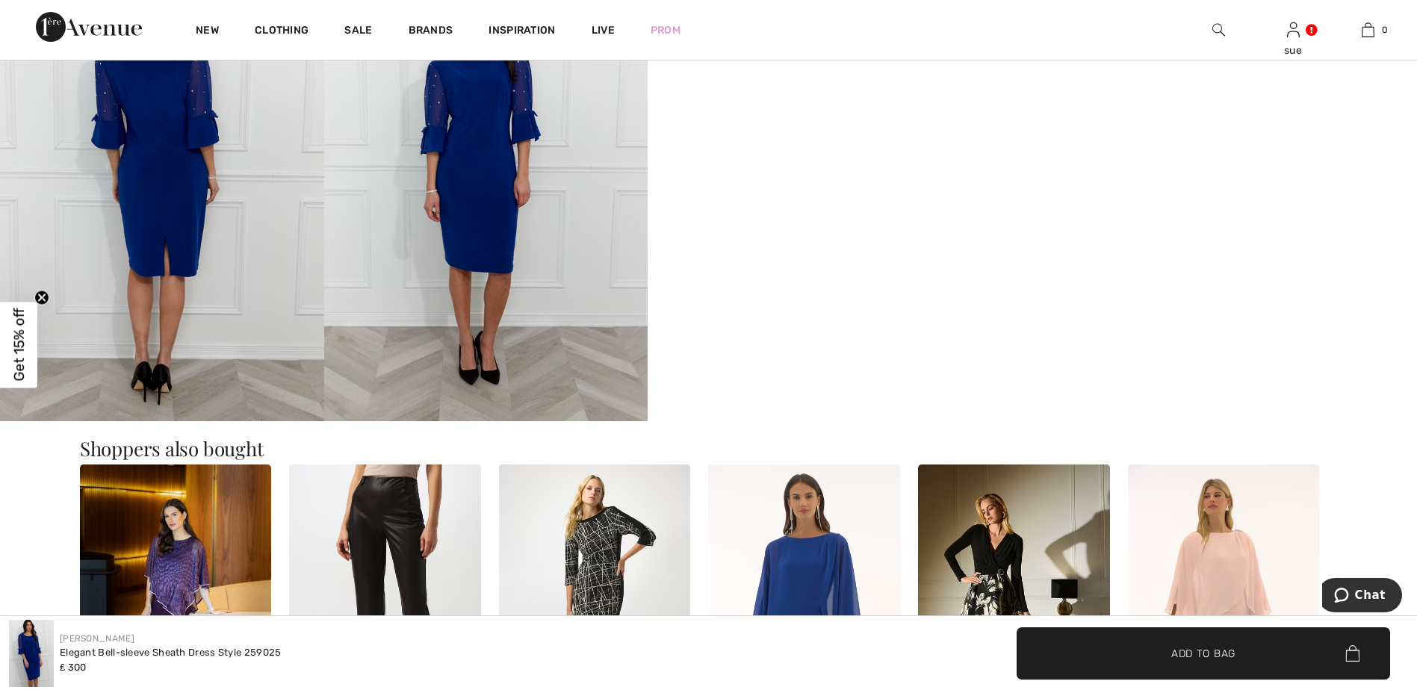
click at [835, 97] on video "Your browser does not support the video tag." at bounding box center [810, 16] width 324 height 162
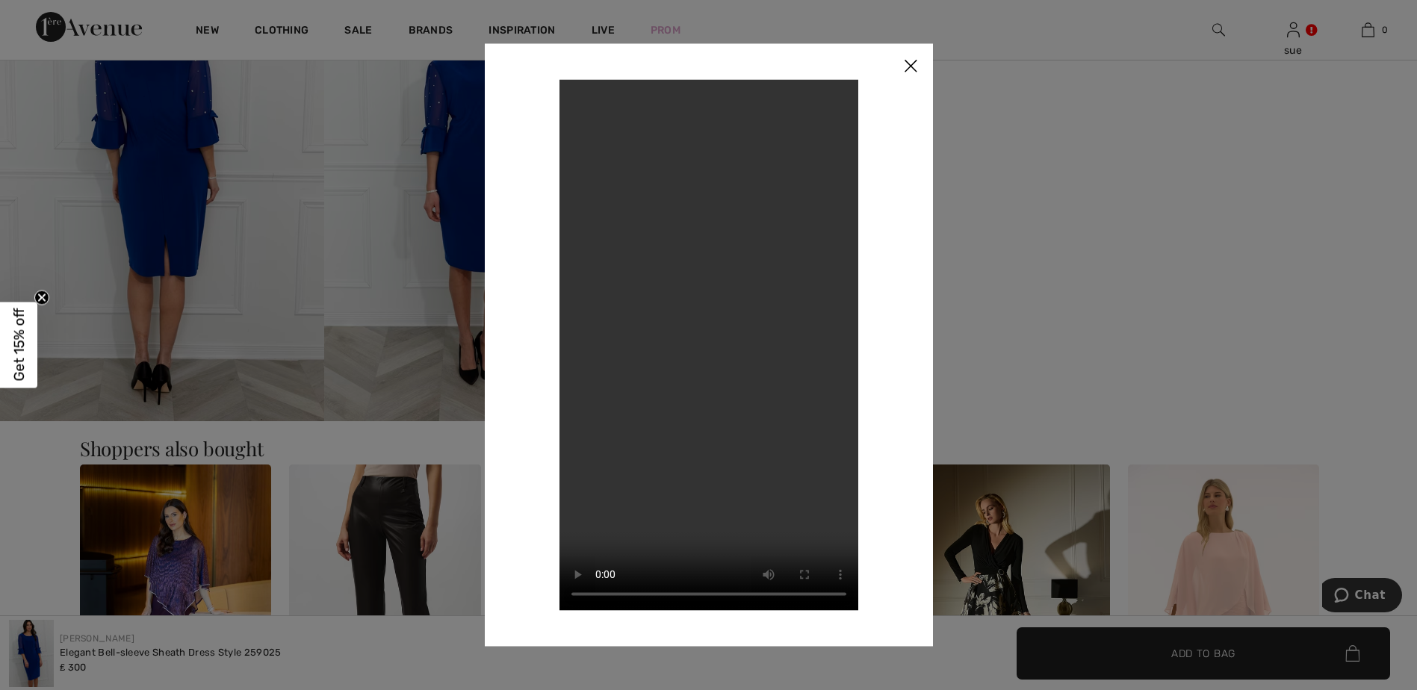
click at [731, 329] on video "Your browser does not support the video tag." at bounding box center [709, 344] width 299 height 531
click at [917, 61] on img at bounding box center [910, 66] width 45 height 46
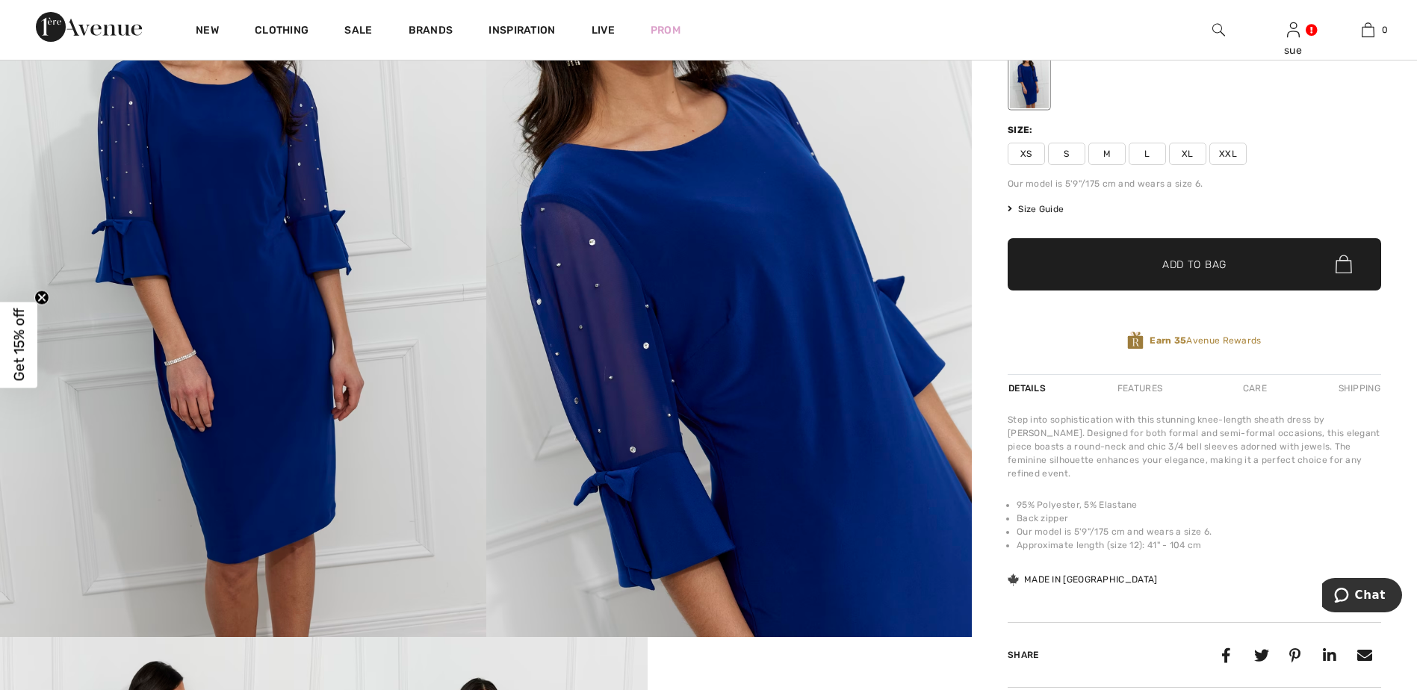
scroll to position [75, 0]
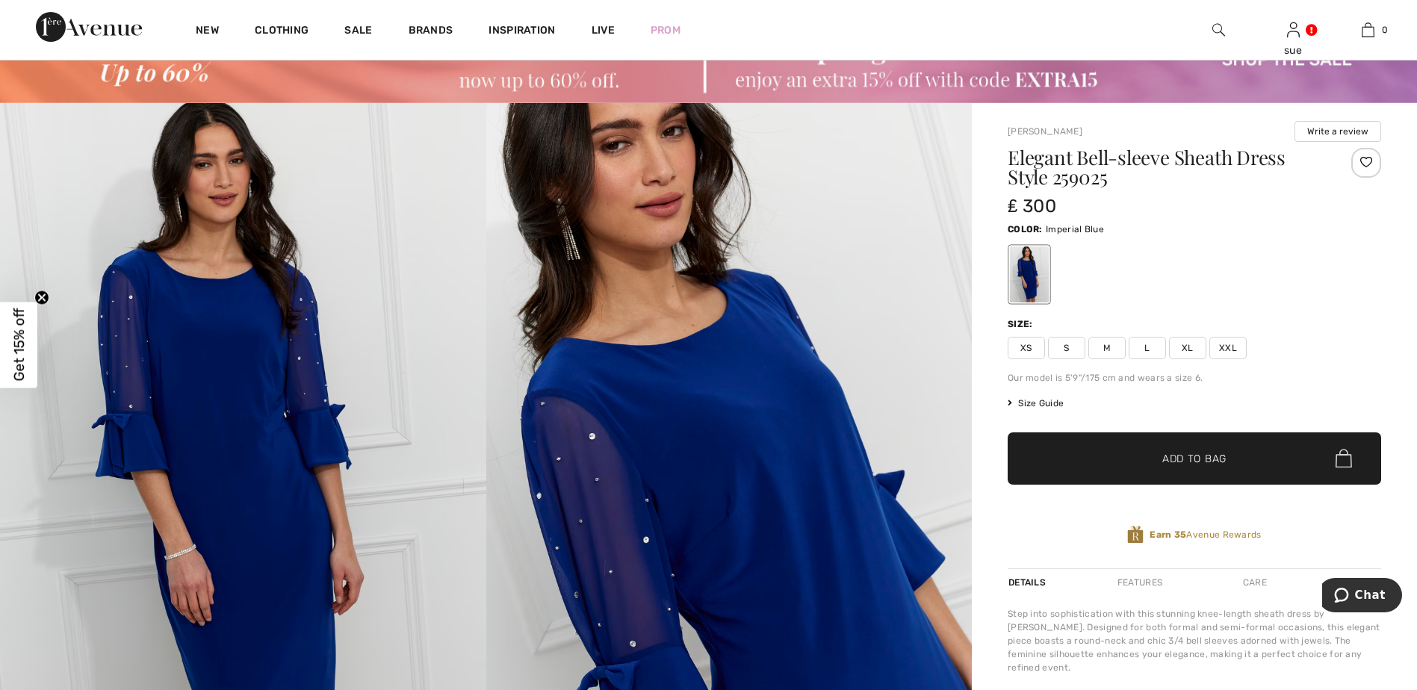
click at [1055, 404] on span "Size Guide" at bounding box center [1036, 403] width 56 height 13
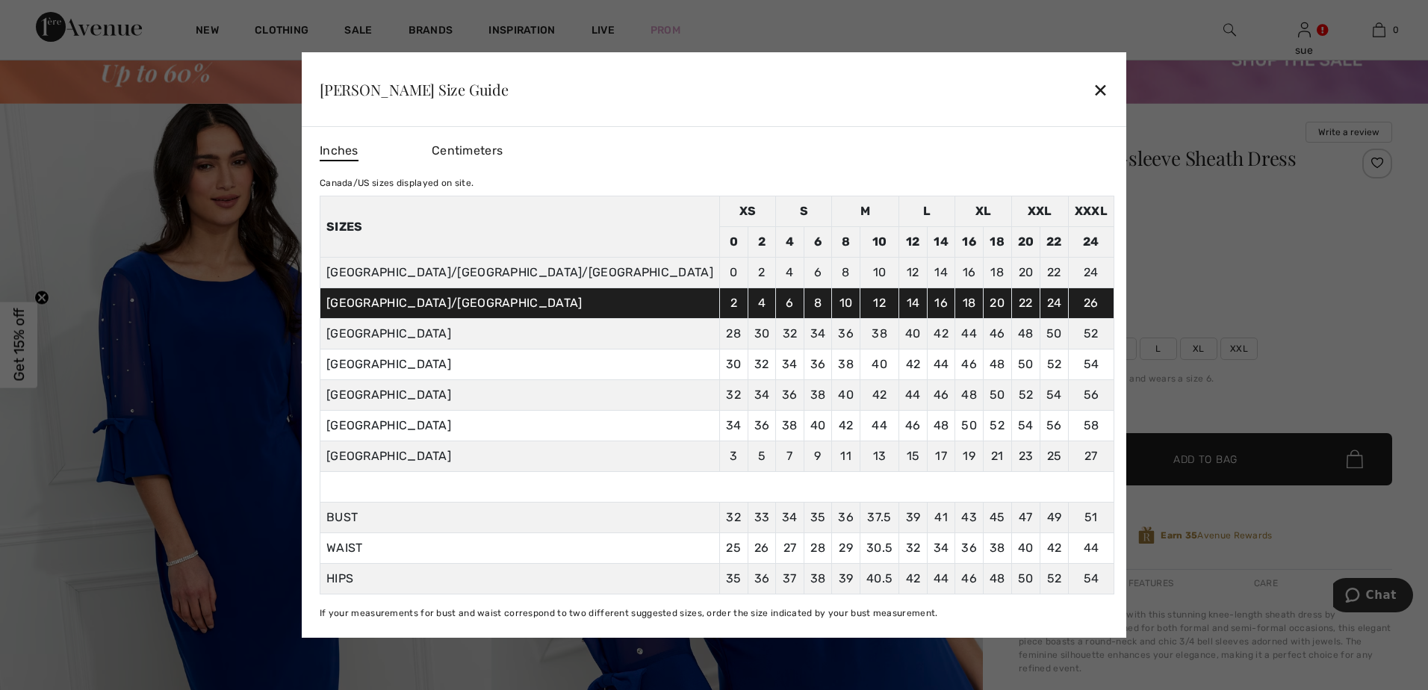
click at [1202, 351] on div at bounding box center [714, 345] width 1428 height 690
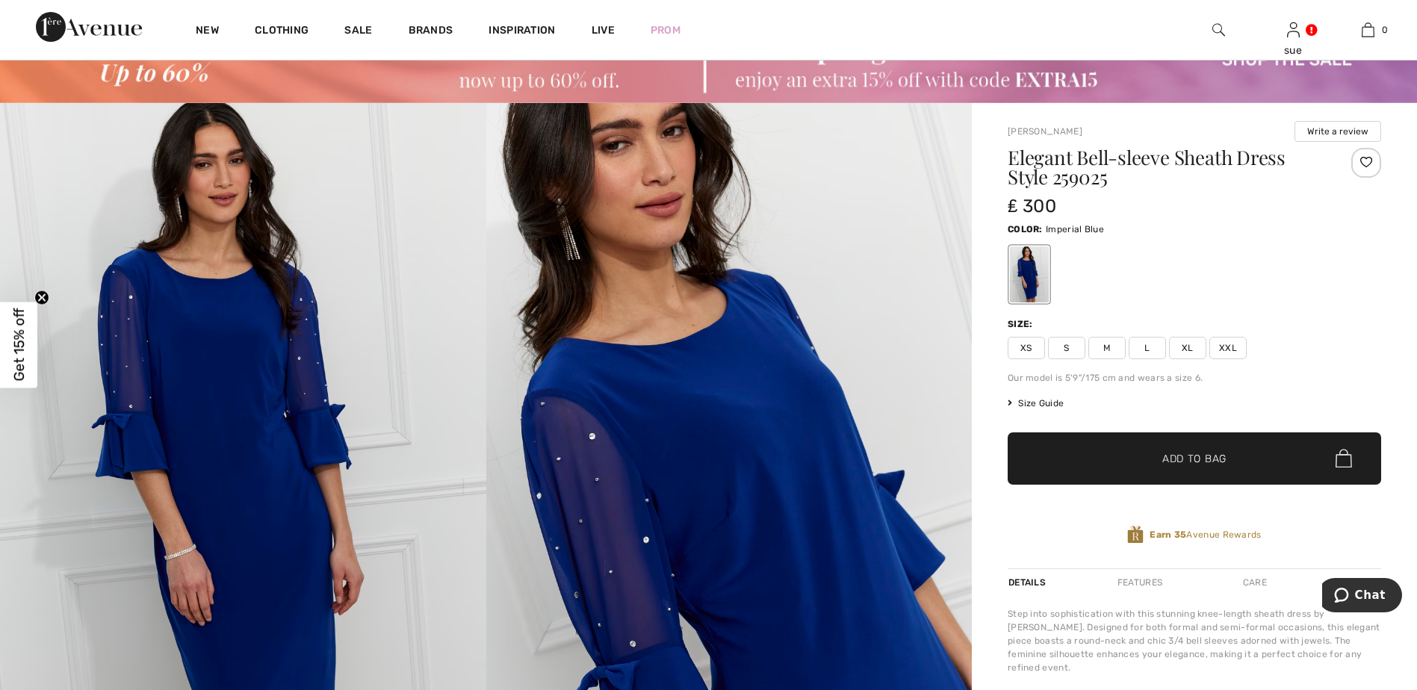
click at [1187, 350] on span "XL" at bounding box center [1187, 348] width 37 height 22
click at [1188, 458] on span "Add to Bag" at bounding box center [1194, 458] width 64 height 16
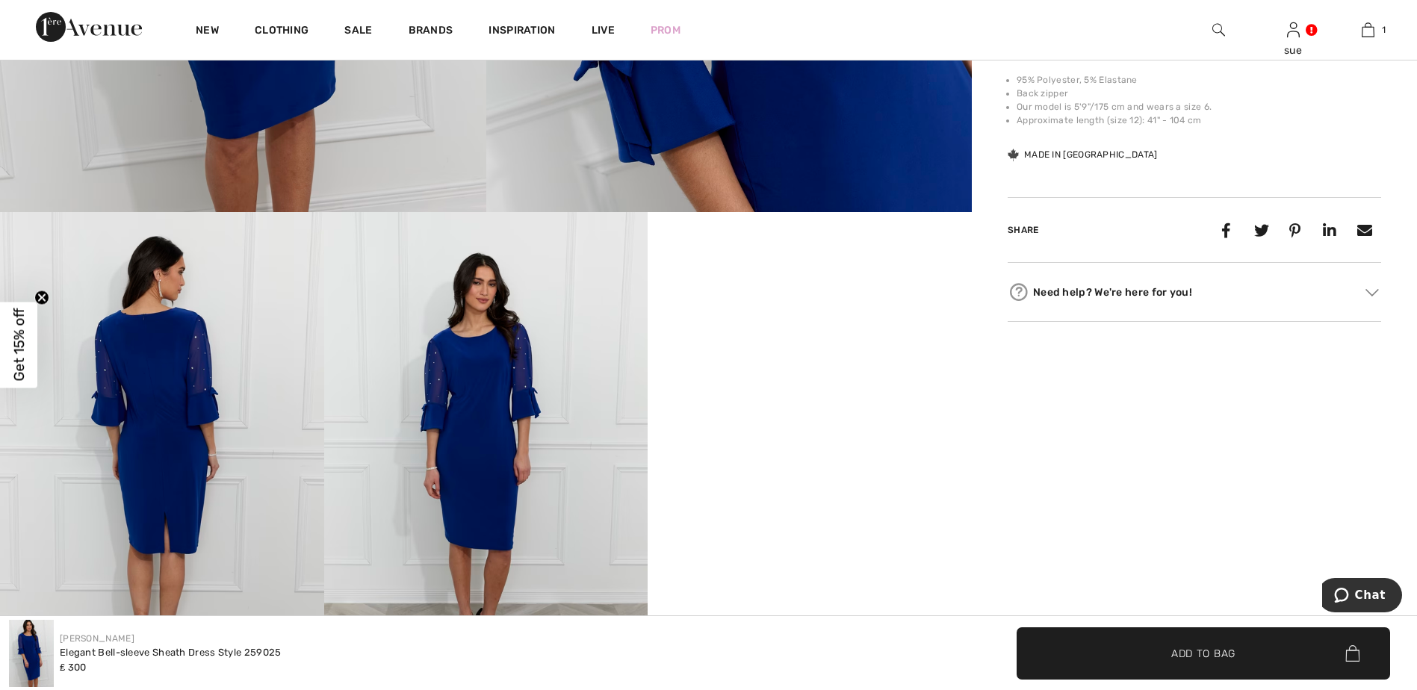
scroll to position [747, 0]
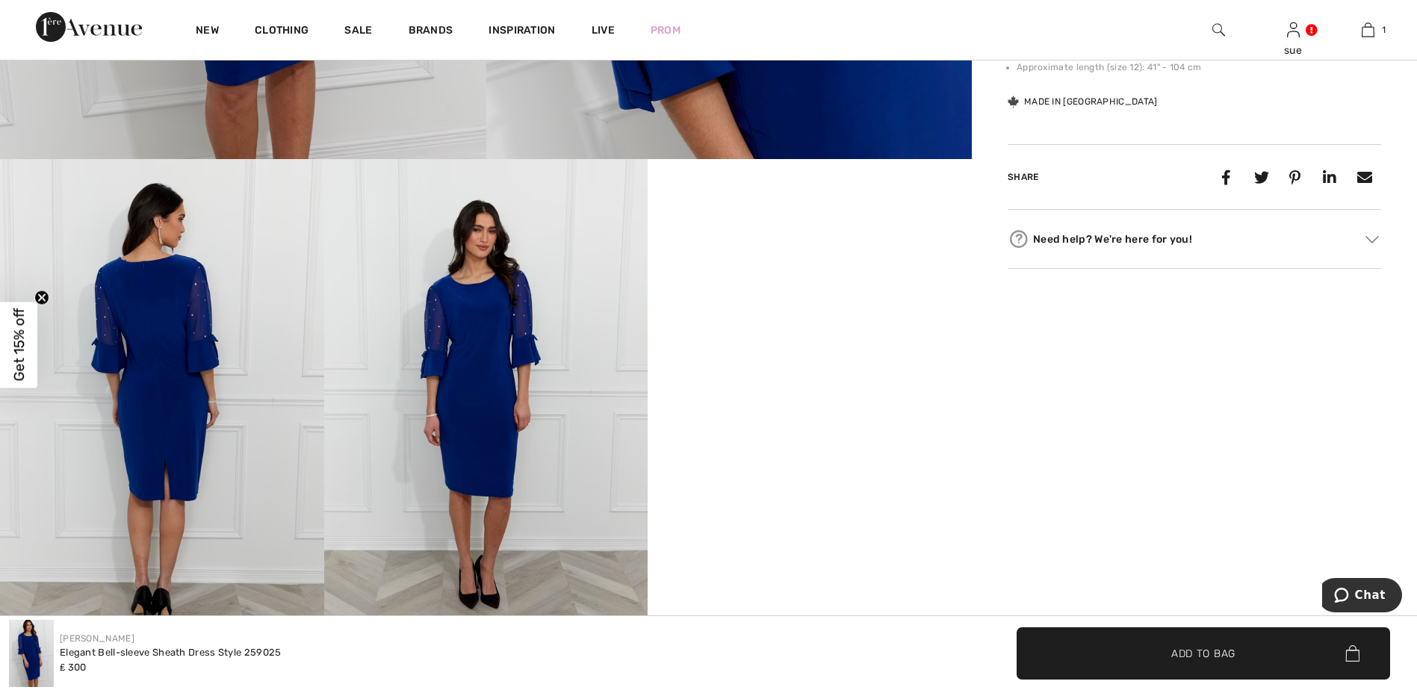
click at [165, 442] on img at bounding box center [162, 402] width 324 height 486
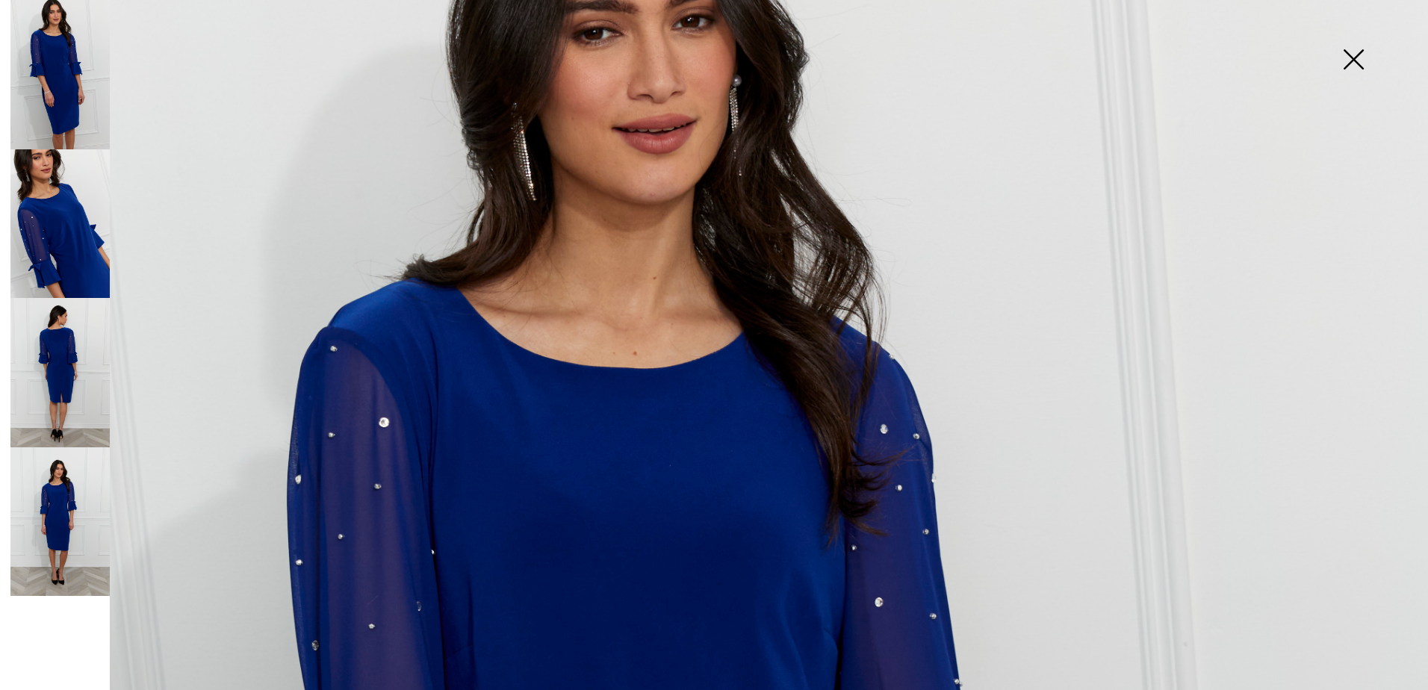
scroll to position [224, 0]
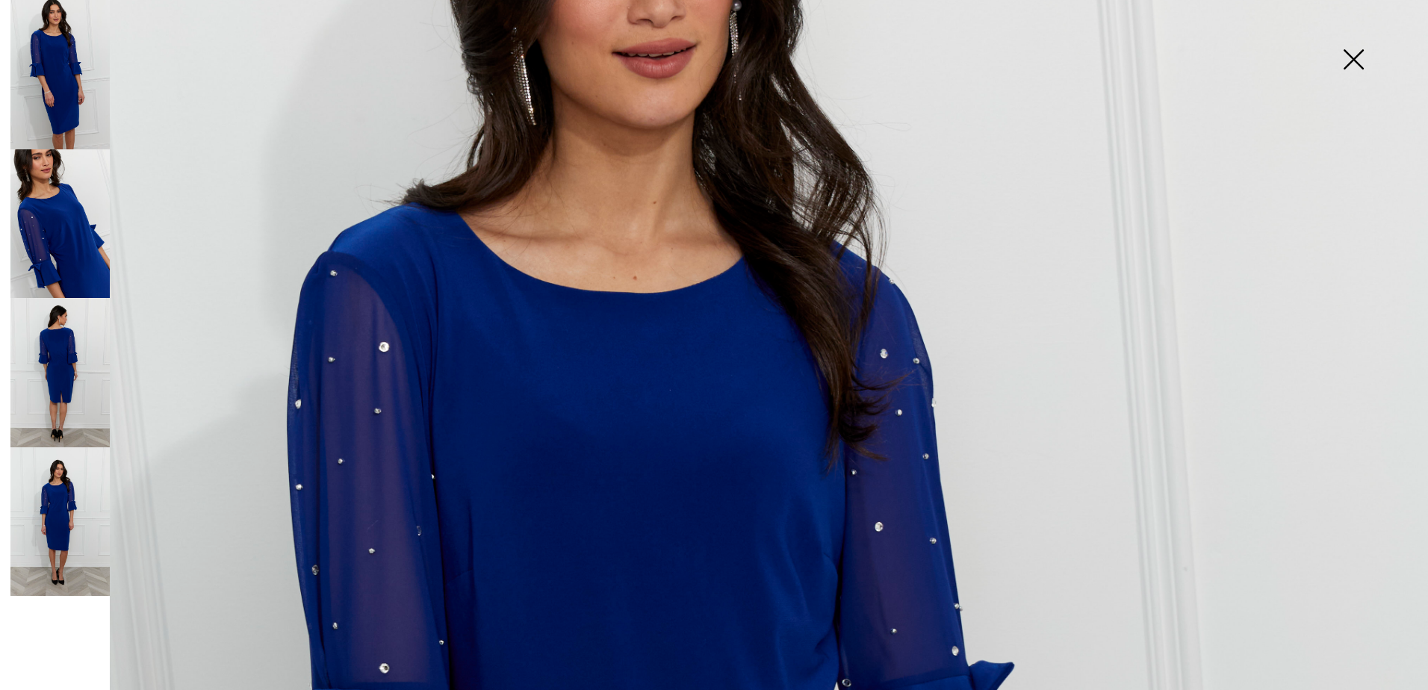
click at [74, 372] on img at bounding box center [59, 372] width 99 height 149
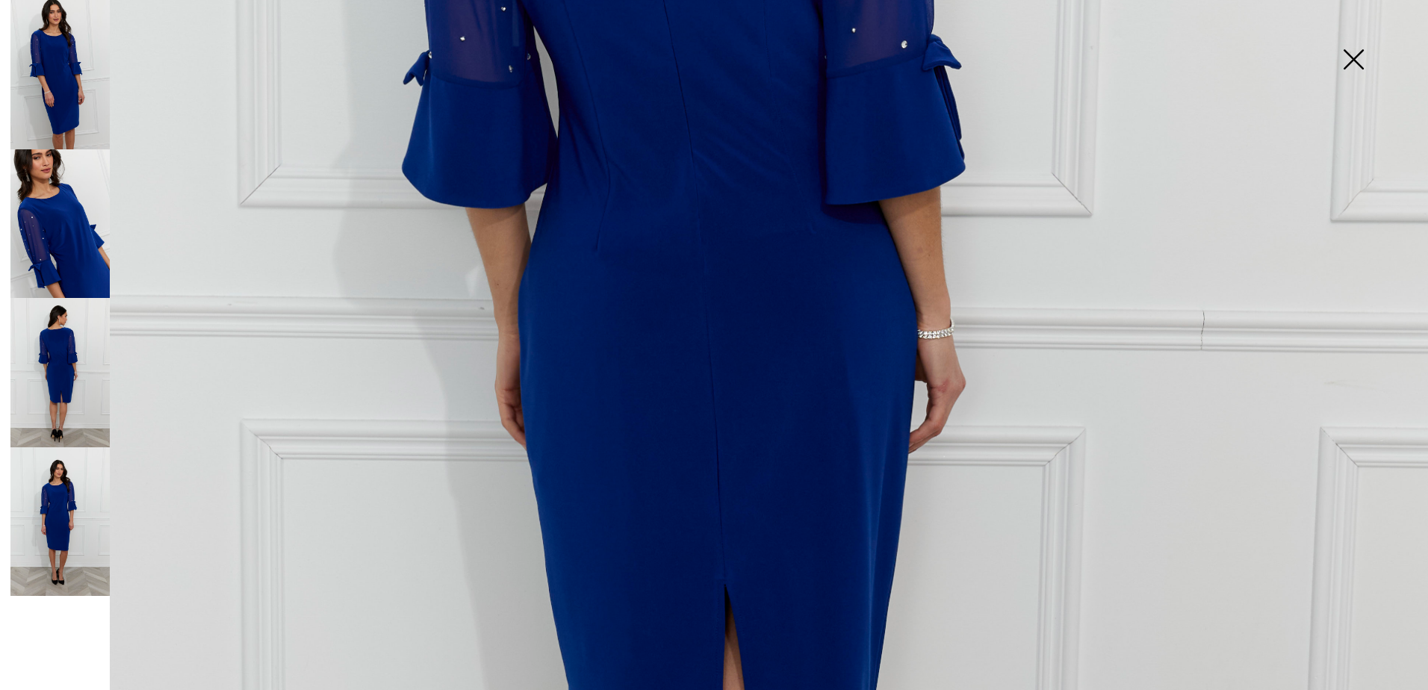
scroll to position [822, 0]
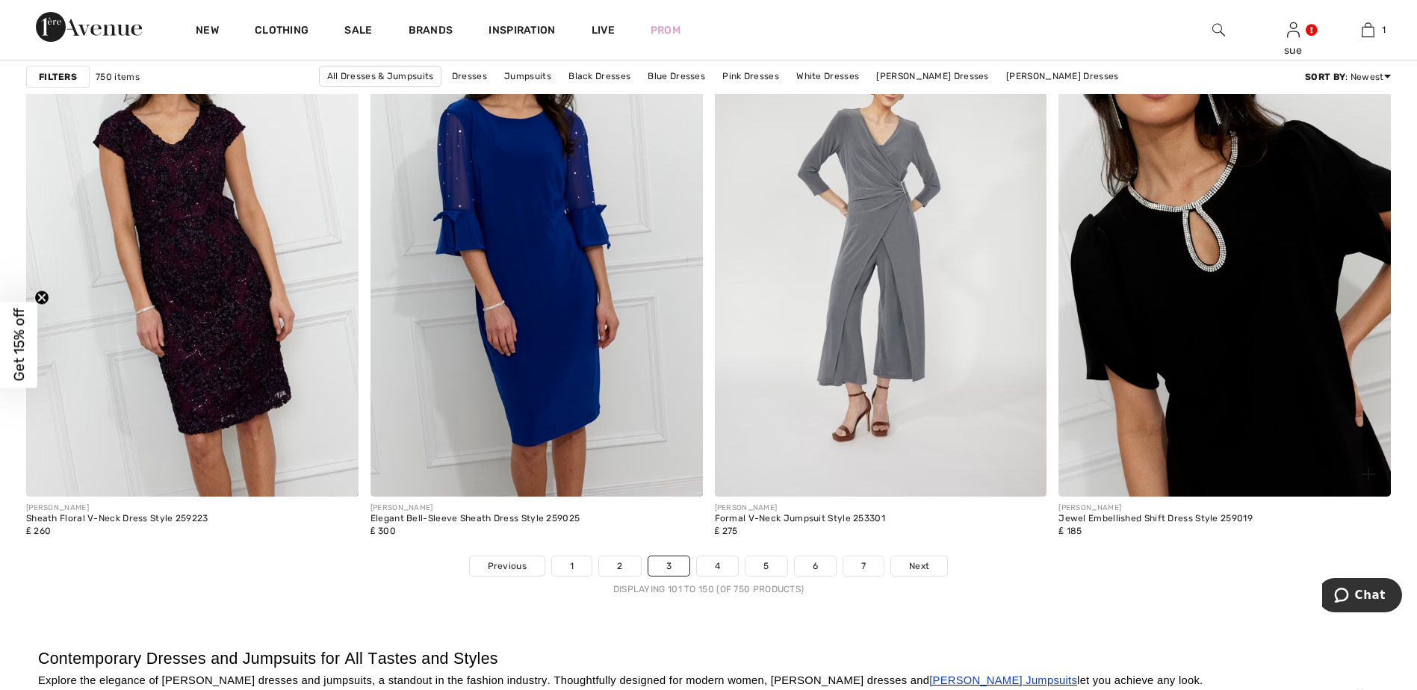
scroll to position [8367, 0]
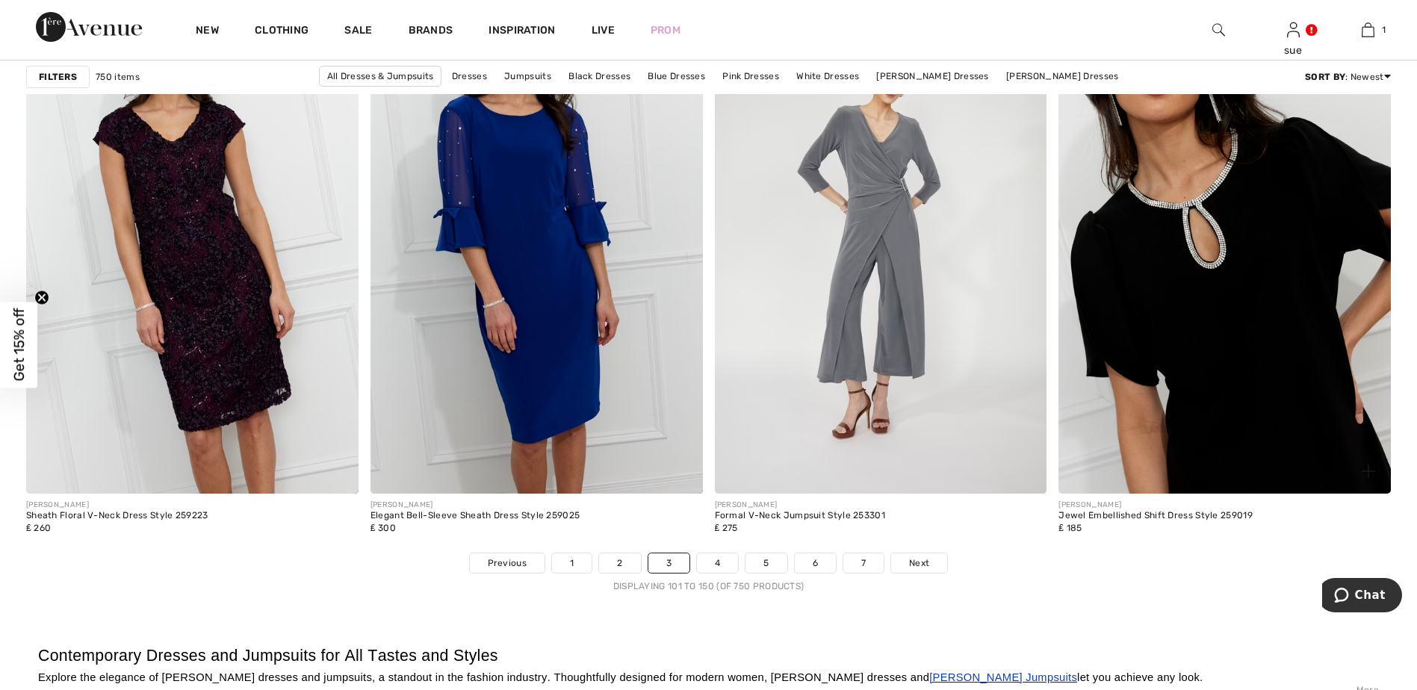
click at [1300, 443] on img at bounding box center [1225, 245] width 332 height 498
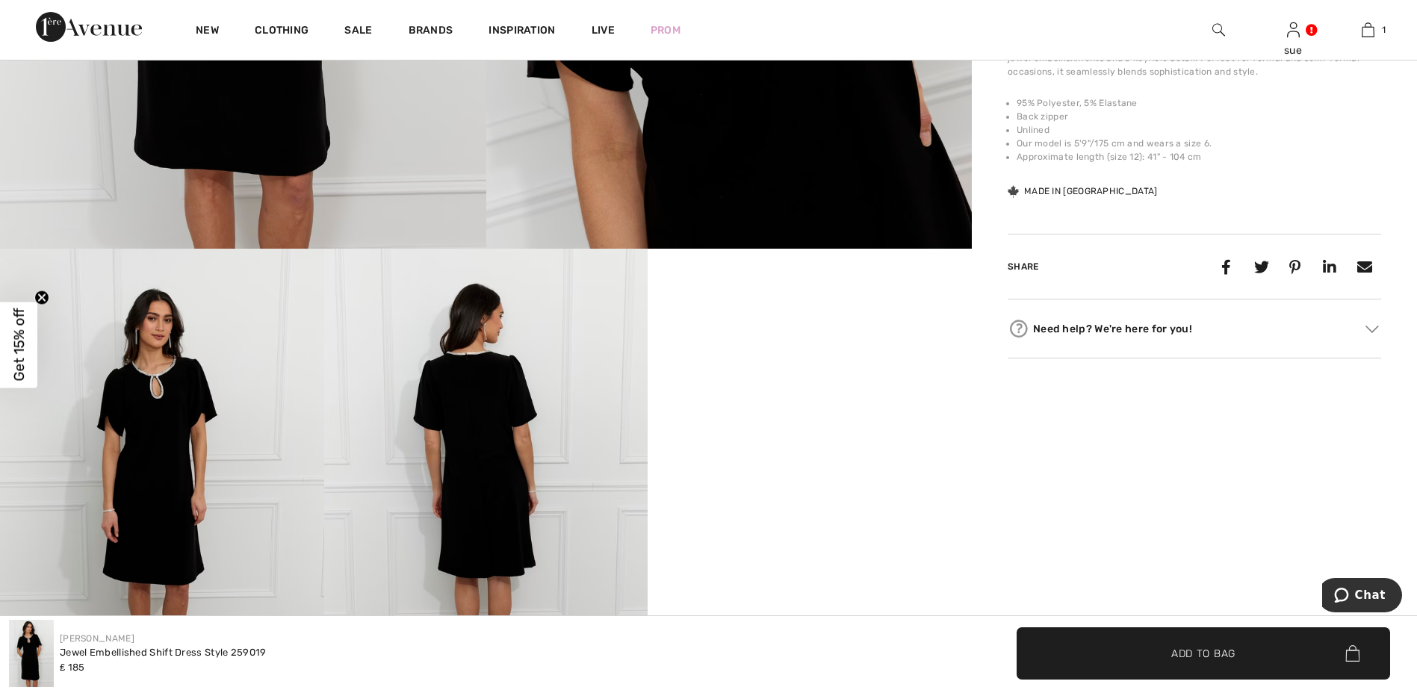
scroll to position [672, 0]
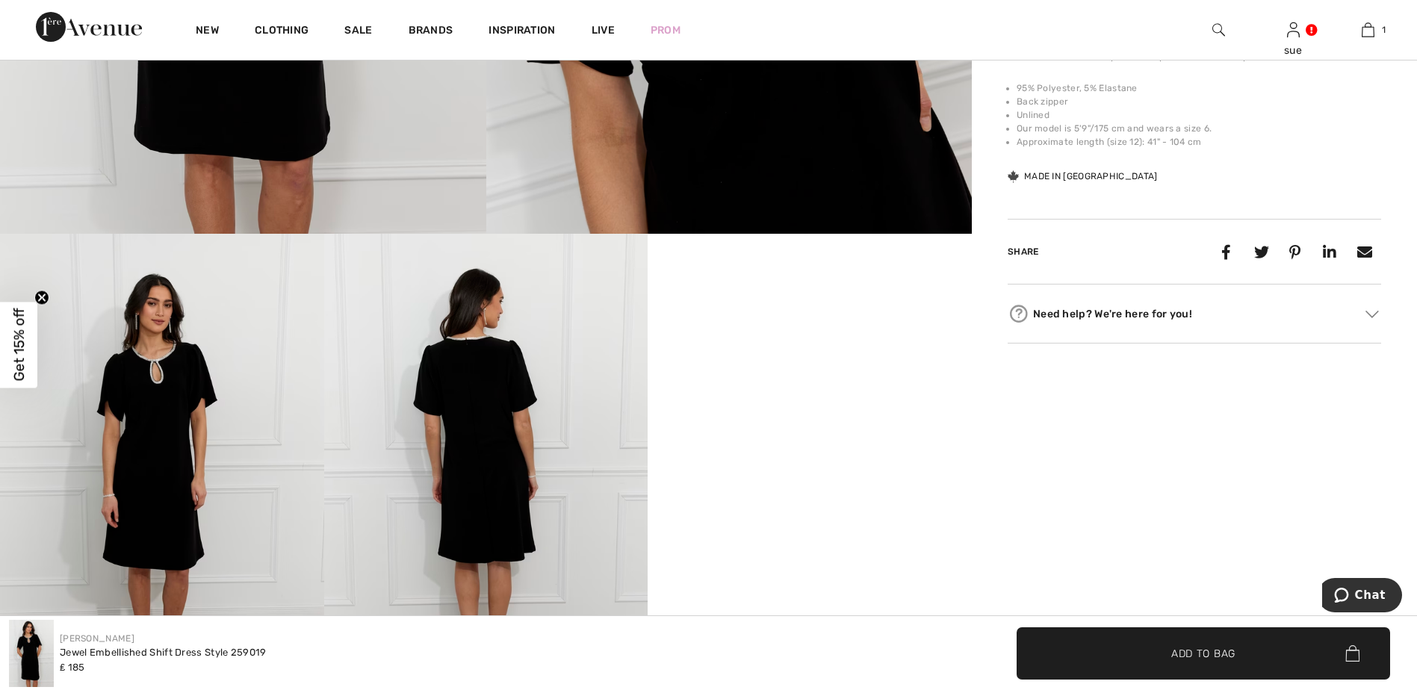
click at [506, 530] on img at bounding box center [486, 477] width 324 height 486
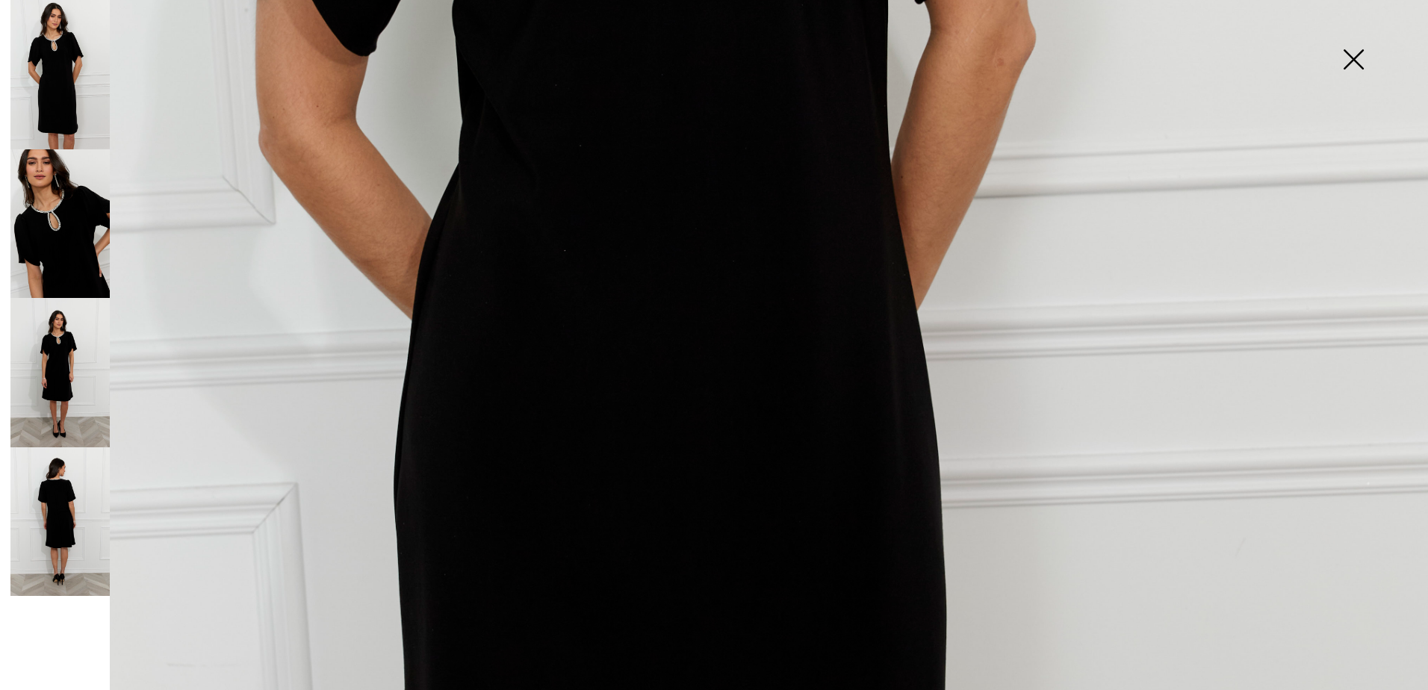
scroll to position [896, 0]
click at [55, 521] on img at bounding box center [59, 521] width 99 height 149
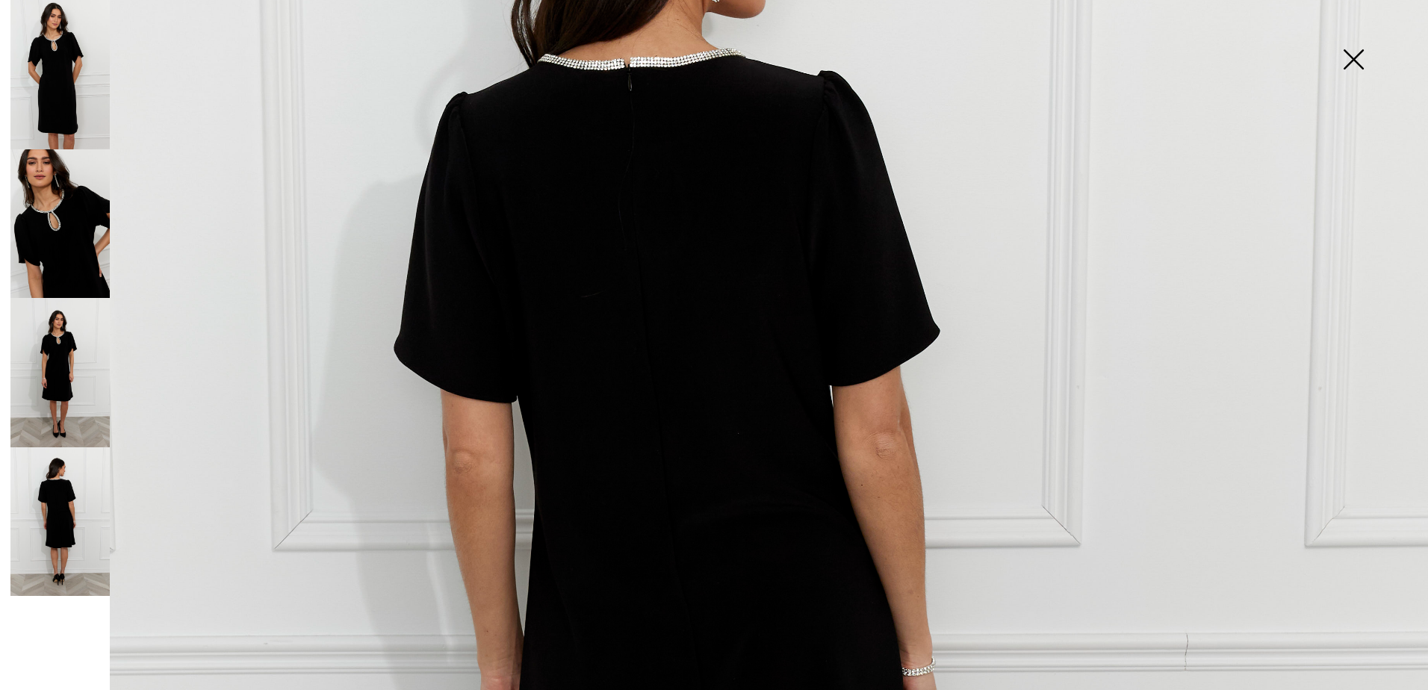
scroll to position [374, 0]
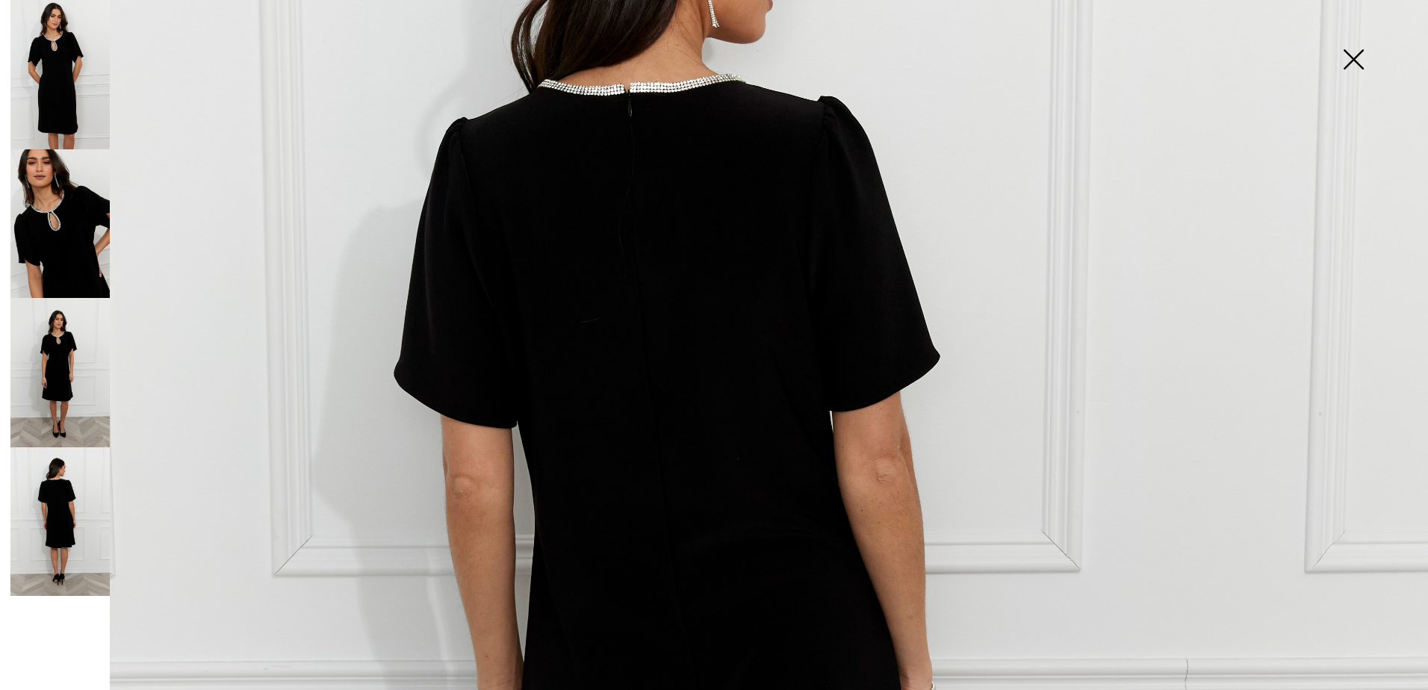
click at [1348, 58] on img at bounding box center [1353, 60] width 75 height 77
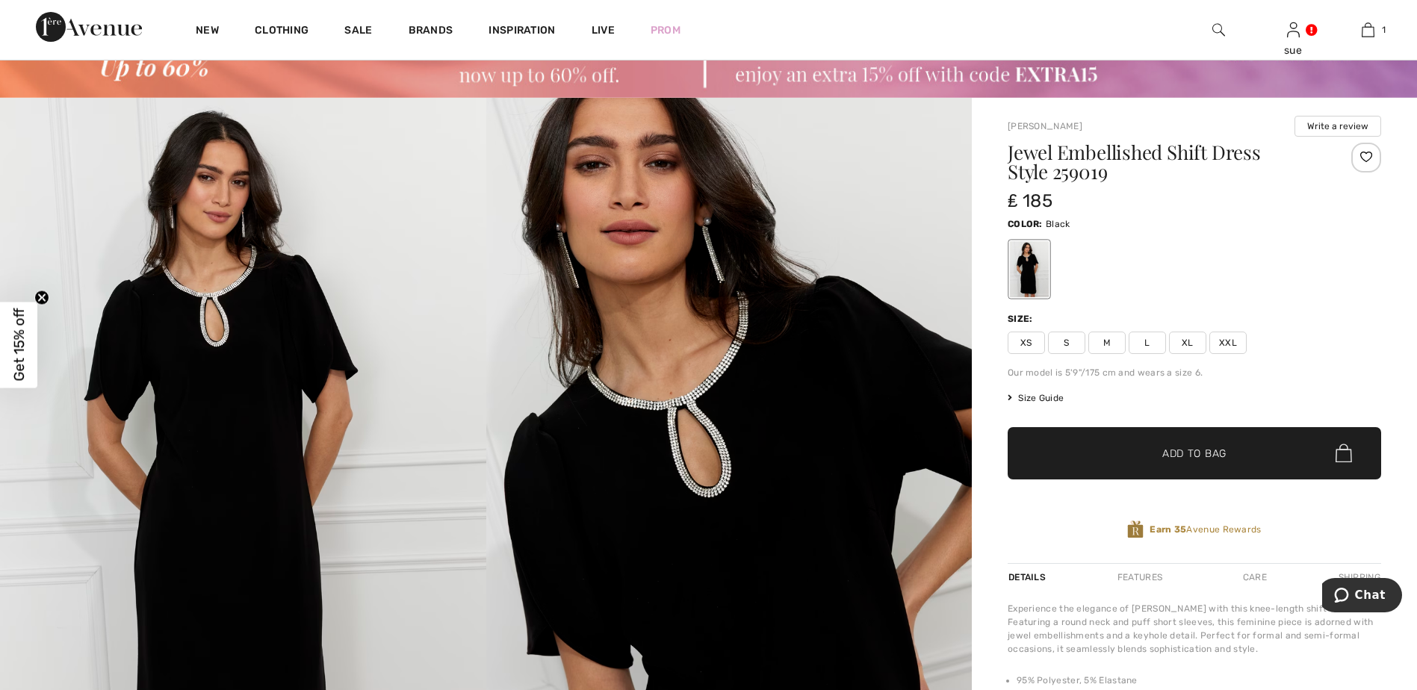
scroll to position [75, 0]
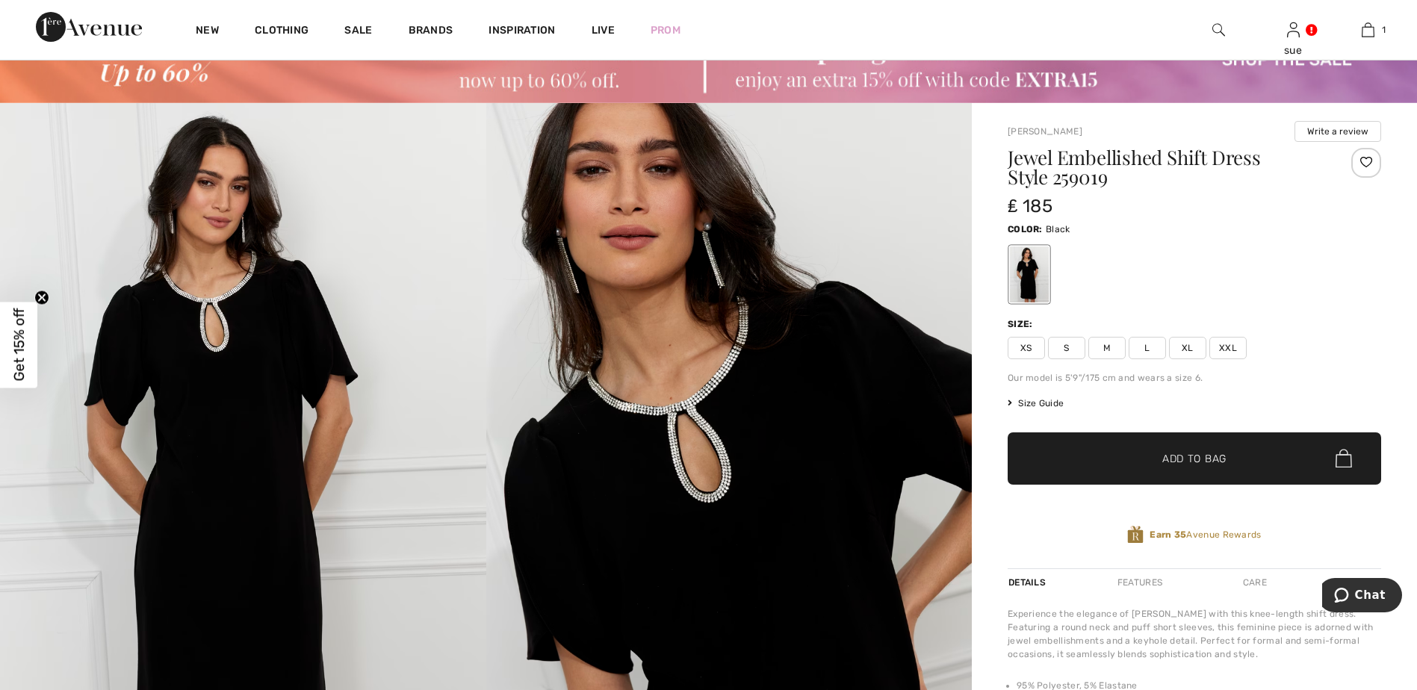
click at [1195, 342] on span "XL" at bounding box center [1187, 348] width 37 height 22
click at [1201, 456] on span "Add to Bag" at bounding box center [1194, 458] width 64 height 16
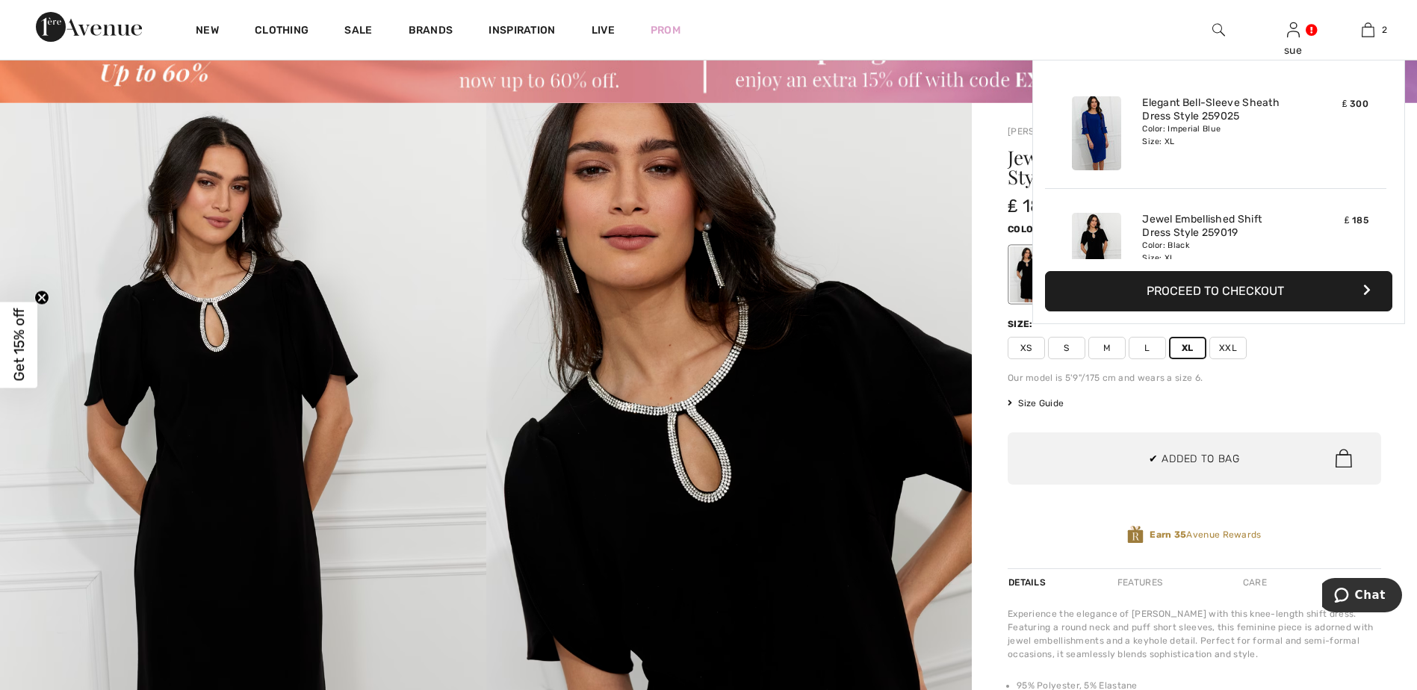
scroll to position [46, 0]
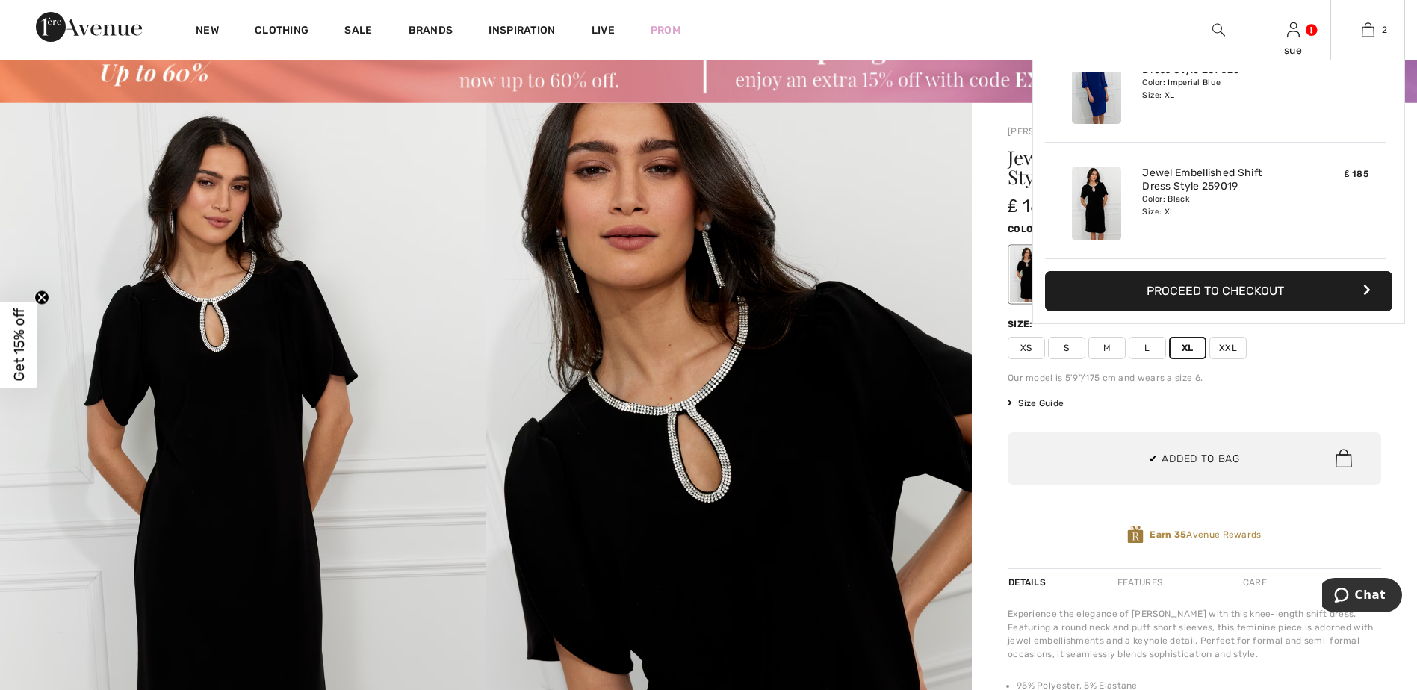
click at [1210, 300] on button "Proceed to Checkout" at bounding box center [1218, 291] width 347 height 40
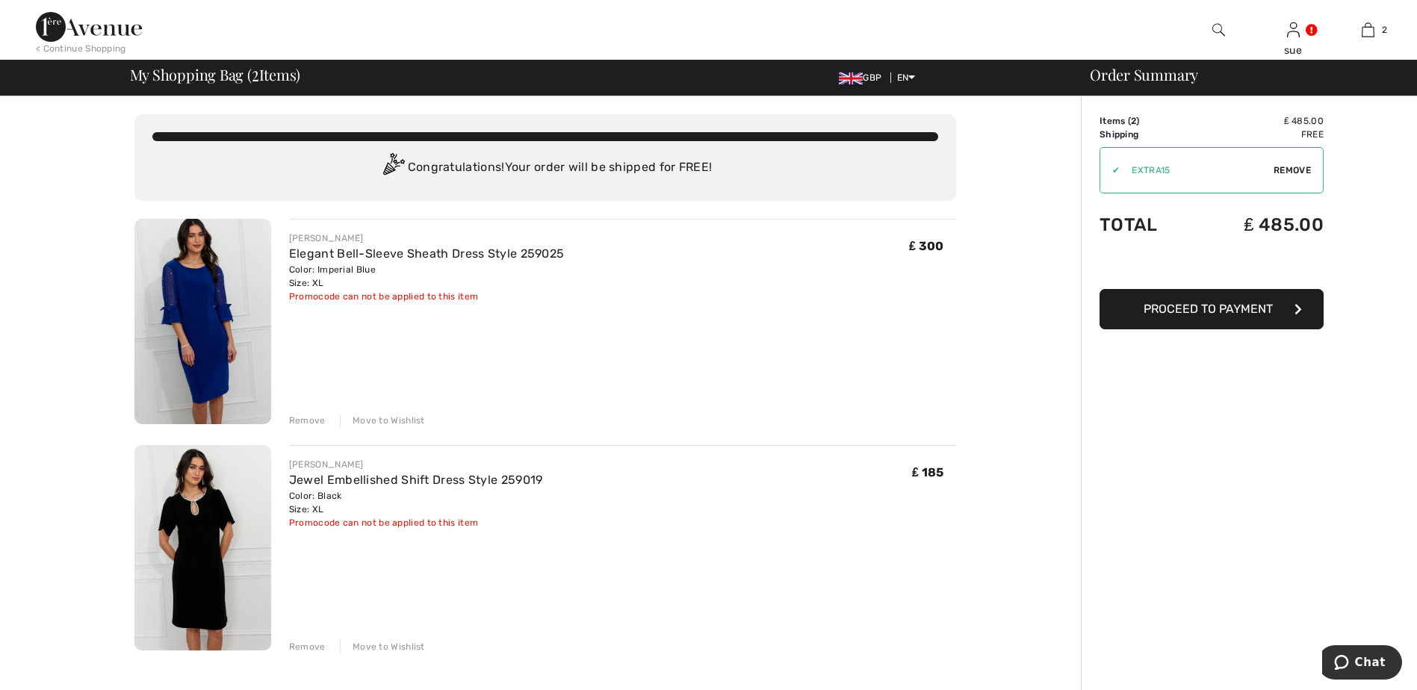
click at [1282, 168] on span "Remove" at bounding box center [1292, 170] width 37 height 13
